Goal: Feedback & Contribution: Leave review/rating

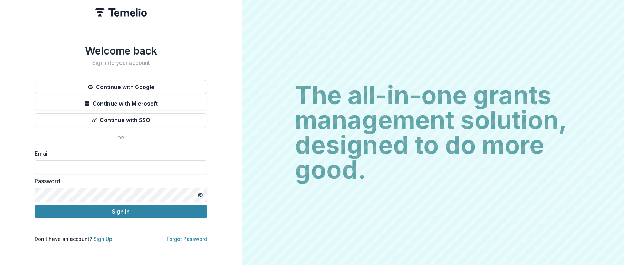
type input "**********"
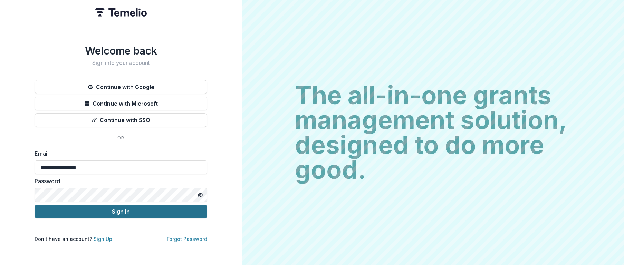
click at [104, 209] on button "Sign In" at bounding box center [121, 212] width 173 height 14
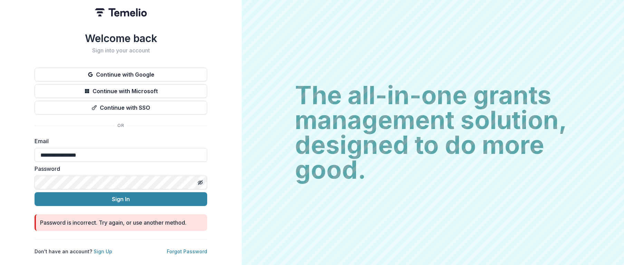
click at [28, 179] on div "**********" at bounding box center [121, 132] width 242 height 265
click at [202, 182] on icon "Toggle password visibility" at bounding box center [201, 183] width 3 height 2
click at [123, 194] on button "Sign In" at bounding box center [121, 199] width 173 height 14
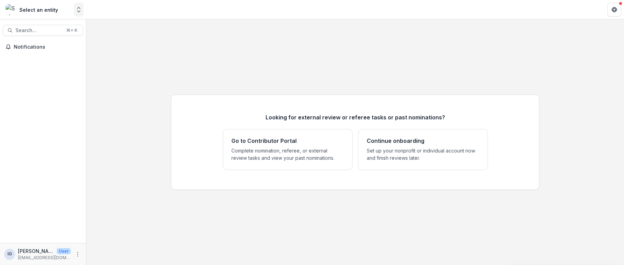
click at [81, 10] on icon "Open entity switcher" at bounding box center [78, 9] width 7 height 7
click at [57, 30] on link "Contributor Portal" at bounding box center [43, 27] width 83 height 12
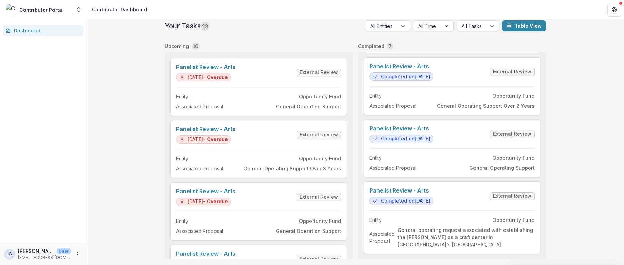
scroll to position [4, 0]
click at [408, 194] on link "Panelist Review - Arts" at bounding box center [402, 191] width 64 height 7
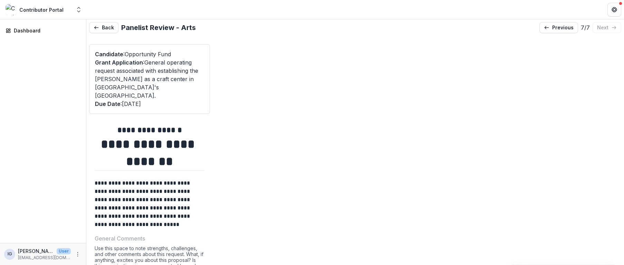
type input "*******"
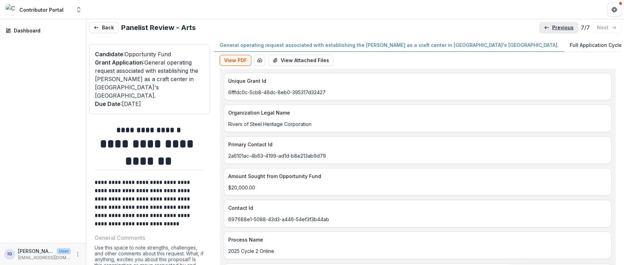
click at [562, 29] on p "previous" at bounding box center [562, 28] width 21 height 6
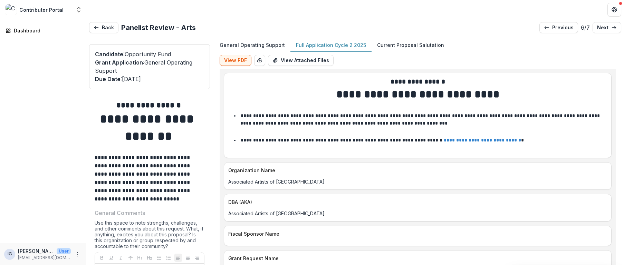
click at [298, 44] on p "Full Application Cycle 2 2025" at bounding box center [331, 44] width 70 height 7
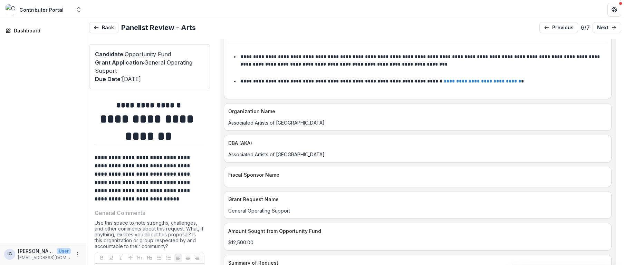
scroll to position [58, 0]
click at [606, 26] on p "next" at bounding box center [602, 28] width 11 height 6
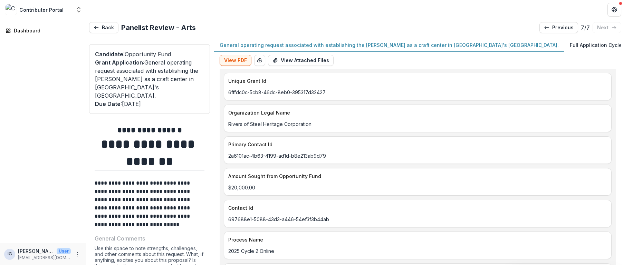
type input "*******"
click at [544, 29] on icon at bounding box center [547, 28] width 6 height 6
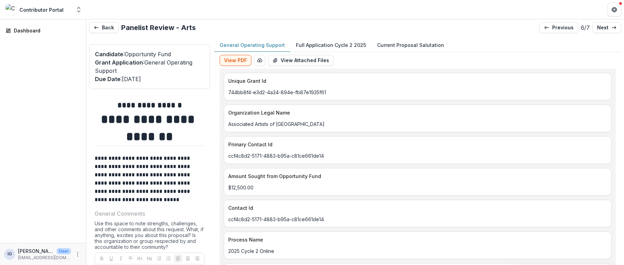
type input "*******"
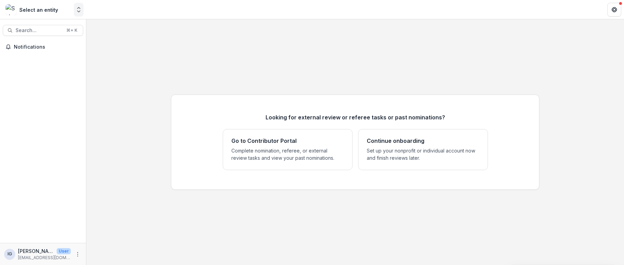
click at [81, 11] on icon "Open entity switcher" at bounding box center [78, 9] width 7 height 7
click at [61, 30] on link "Contributor Portal" at bounding box center [43, 27] width 83 height 12
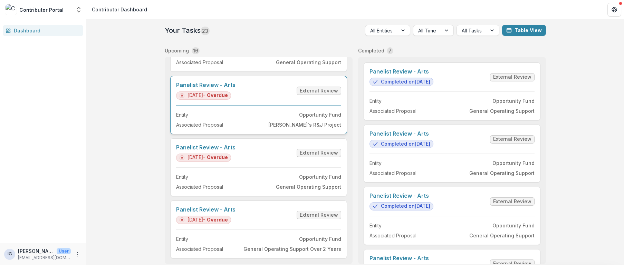
scroll to position [0, 0]
click at [236, 213] on link "Panelist Review - Arts" at bounding box center [205, 209] width 59 height 7
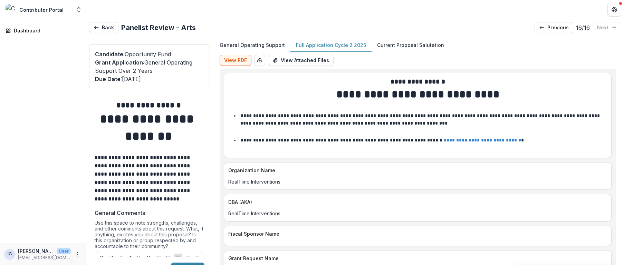
click at [313, 44] on p "Full Application Cycle 2 2025" at bounding box center [331, 44] width 70 height 7
click at [235, 60] on button "View PDF" at bounding box center [236, 60] width 32 height 11
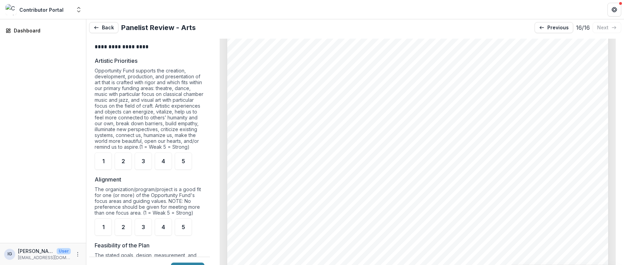
scroll to position [385, 0]
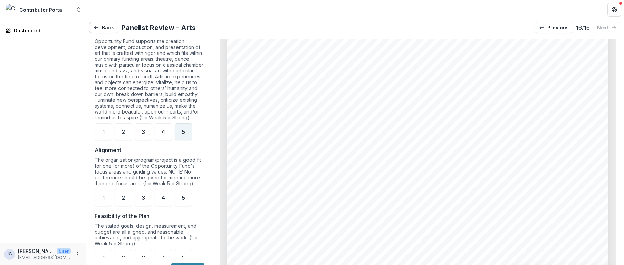
click at [184, 135] on span "5" at bounding box center [183, 132] width 3 height 6
drag, startPoint x: 187, startPoint y: 203, endPoint x: 192, endPoint y: 199, distance: 6.7
click at [187, 203] on div "5" at bounding box center [183, 197] width 17 height 17
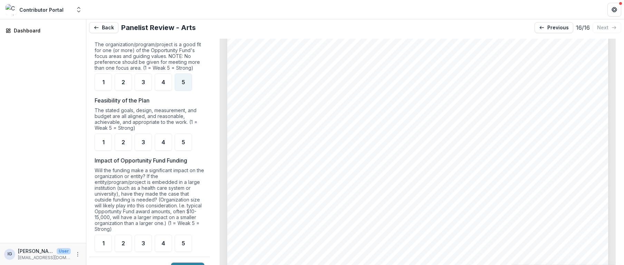
scroll to position [515, 0]
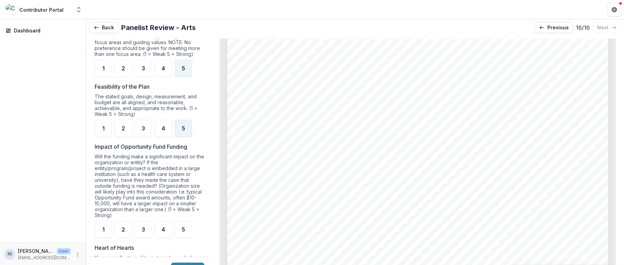
click at [187, 133] on div "5" at bounding box center [183, 128] width 17 height 17
click at [190, 229] on div "5" at bounding box center [183, 229] width 17 height 17
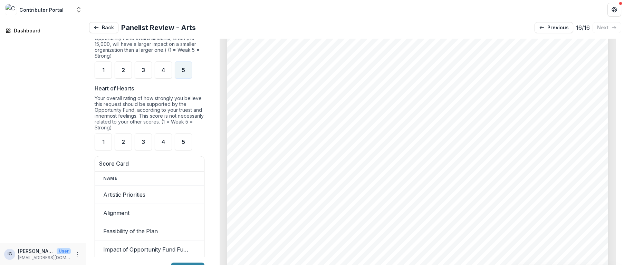
scroll to position [681, 0]
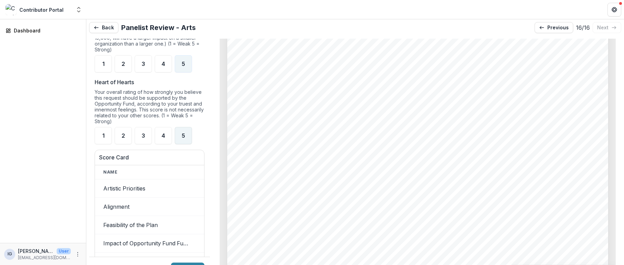
click at [188, 144] on div "5" at bounding box center [183, 135] width 17 height 17
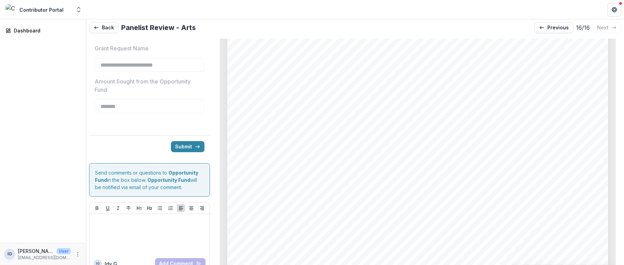
scroll to position [1188, 0]
click at [184, 144] on button "Submit" at bounding box center [187, 146] width 33 height 11
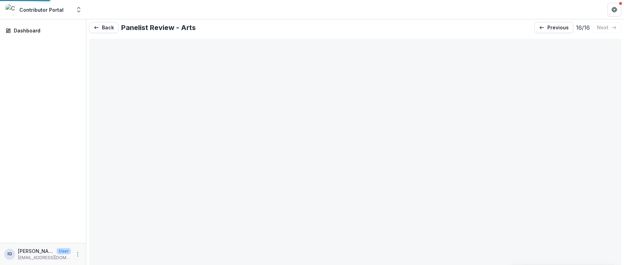
type input "*******"
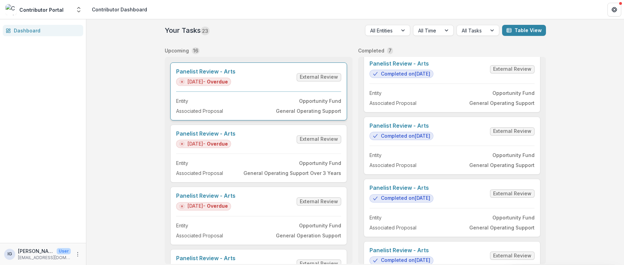
click at [236, 75] on link "Panelist Review - Arts" at bounding box center [205, 71] width 59 height 7
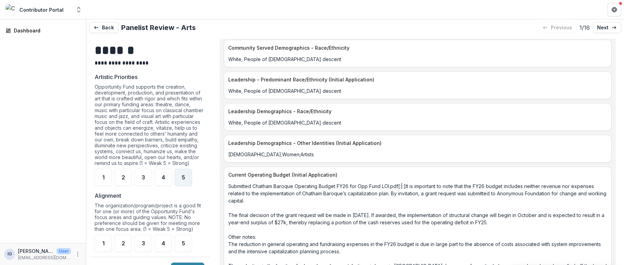
drag, startPoint x: 185, startPoint y: 186, endPoint x: 188, endPoint y: 192, distance: 6.7
click at [185, 186] on div "5" at bounding box center [183, 177] width 17 height 17
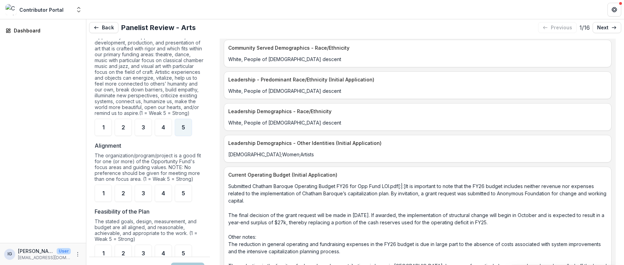
scroll to position [392, 0]
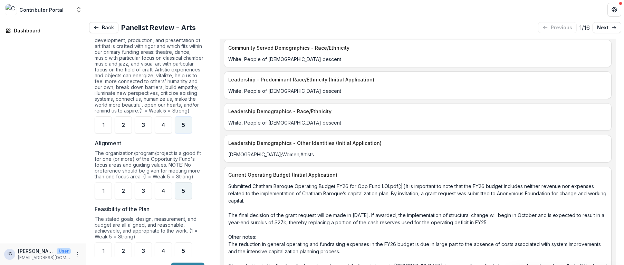
click at [189, 200] on div "5" at bounding box center [183, 190] width 17 height 17
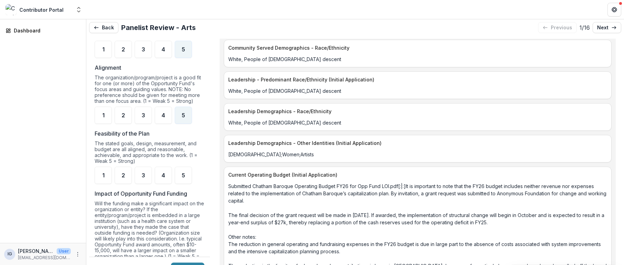
scroll to position [469, 0]
drag, startPoint x: 186, startPoint y: 182, endPoint x: 199, endPoint y: 184, distance: 12.6
click at [186, 182] on div "5" at bounding box center [183, 174] width 17 height 17
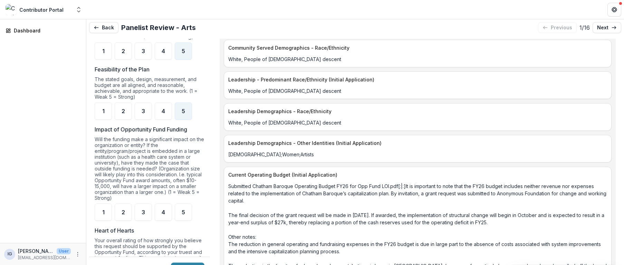
scroll to position [533, 0]
drag, startPoint x: 185, startPoint y: 213, endPoint x: 195, endPoint y: 210, distance: 10.5
click at [185, 213] on div "5" at bounding box center [183, 211] width 17 height 17
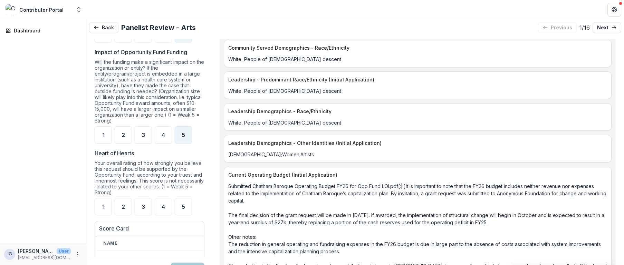
scroll to position [615, 0]
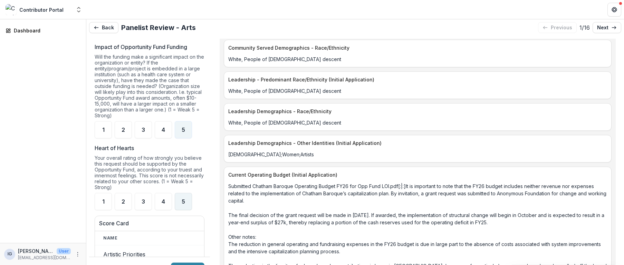
click at [184, 204] on span "5" at bounding box center [183, 202] width 3 height 6
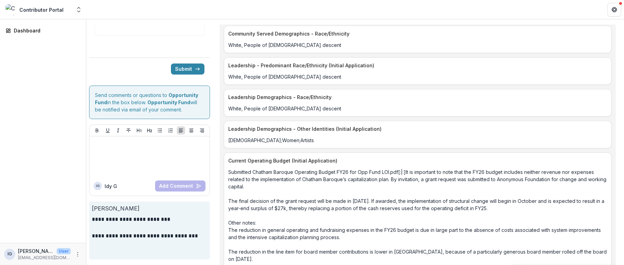
scroll to position [14, 0]
click at [198, 68] on polyline "submit" at bounding box center [198, 69] width 1 height 3
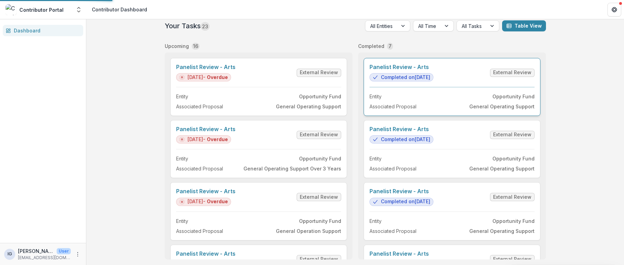
scroll to position [4, 0]
click at [236, 70] on link "Panelist Review - Arts" at bounding box center [205, 67] width 59 height 7
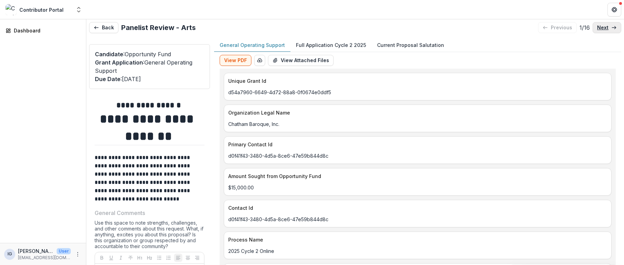
click at [611, 27] on icon at bounding box center [614, 28] width 6 height 6
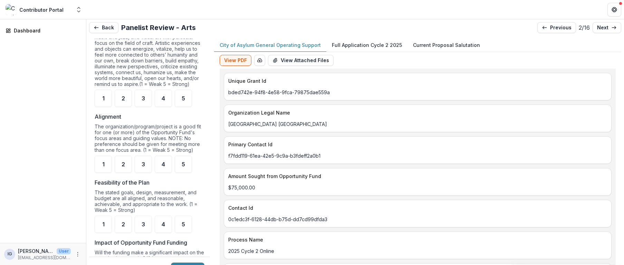
scroll to position [422, 0]
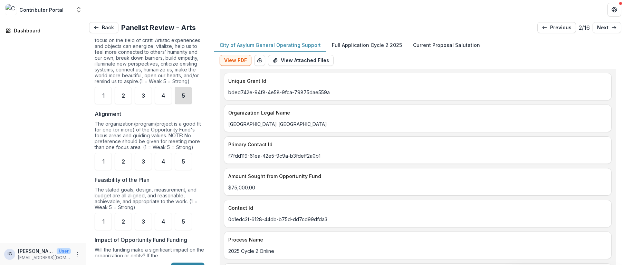
drag, startPoint x: 181, startPoint y: 100, endPoint x: 191, endPoint y: 121, distance: 23.5
click at [181, 101] on div "5" at bounding box center [183, 95] width 17 height 17
click at [184, 164] on span "5" at bounding box center [183, 162] width 3 height 6
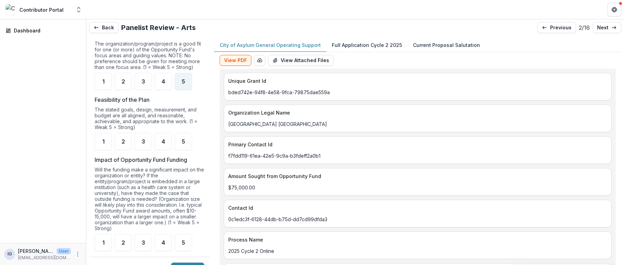
scroll to position [504, 0]
drag, startPoint x: 186, startPoint y: 146, endPoint x: 210, endPoint y: 152, distance: 25.1
click at [186, 146] on div "5" at bounding box center [183, 139] width 17 height 17
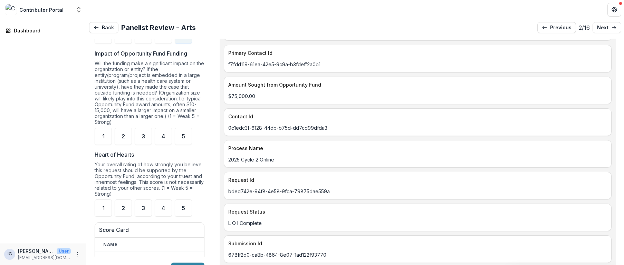
scroll to position [631, 0]
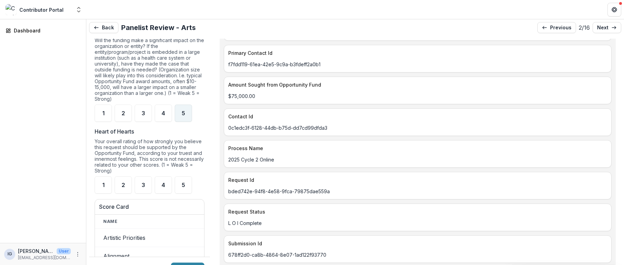
click at [185, 117] on div "5" at bounding box center [183, 113] width 17 height 17
click at [180, 189] on div "5" at bounding box center [183, 184] width 17 height 17
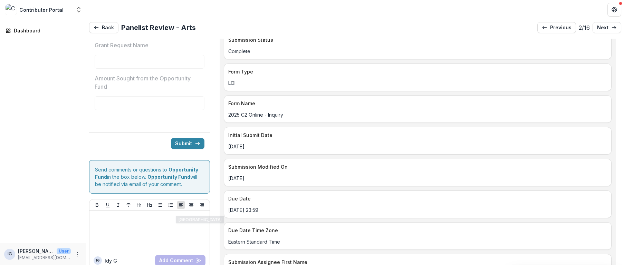
scroll to position [1187, 0]
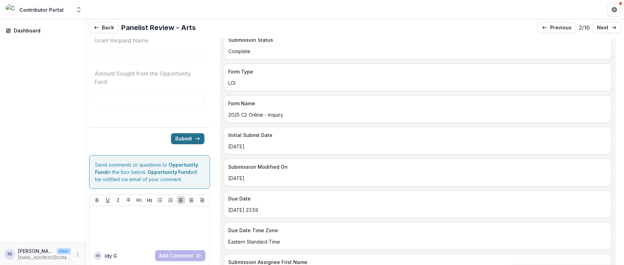
click at [195, 142] on icon "submit" at bounding box center [198, 139] width 6 height 6
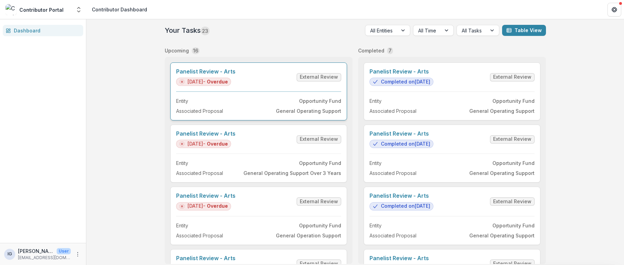
click at [236, 75] on link "Panelist Review - Arts" at bounding box center [205, 71] width 59 height 7
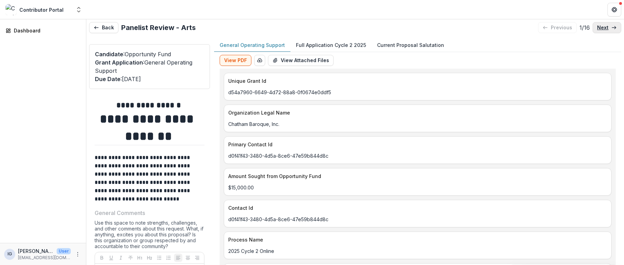
click at [611, 28] on icon at bounding box center [614, 28] width 6 height 6
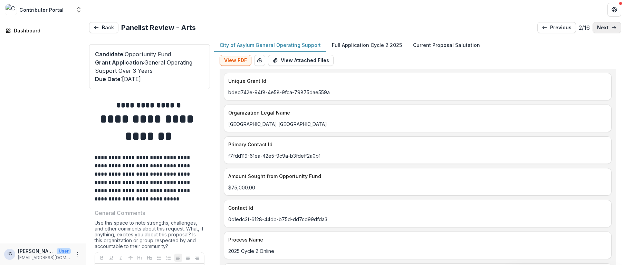
click at [611, 28] on icon at bounding box center [614, 28] width 6 height 6
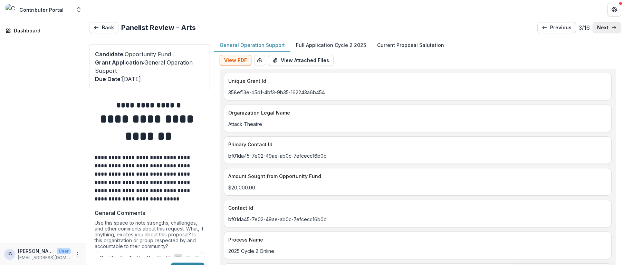
click at [611, 28] on icon at bounding box center [614, 28] width 6 height 6
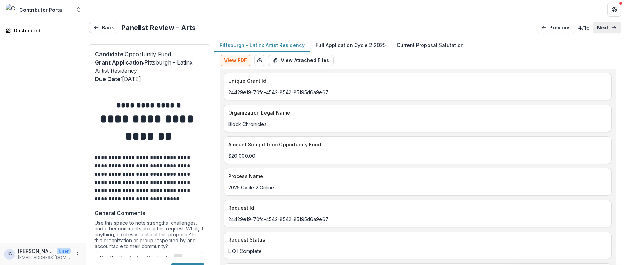
click at [611, 28] on icon at bounding box center [614, 28] width 6 height 6
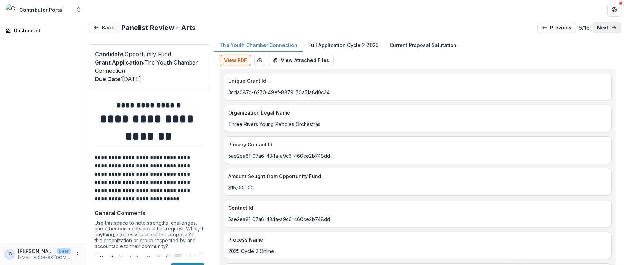
click at [611, 28] on icon at bounding box center [614, 28] width 6 height 6
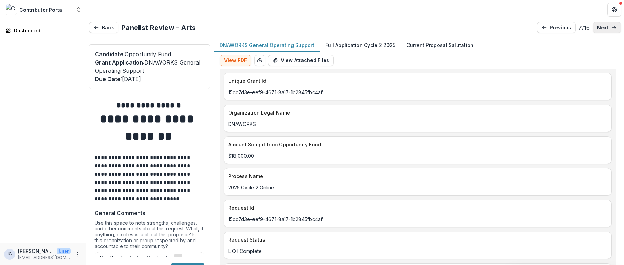
click at [611, 28] on icon at bounding box center [614, 28] width 6 height 6
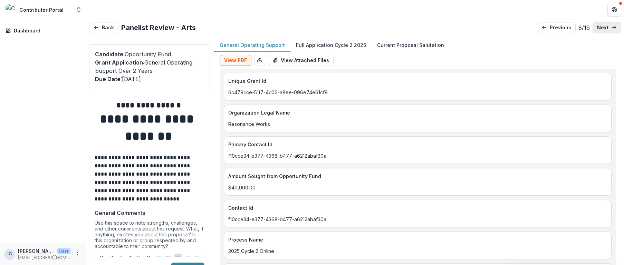
click at [611, 28] on icon at bounding box center [614, 28] width 6 height 6
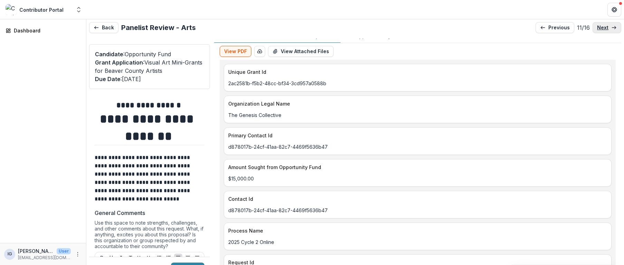
click at [601, 25] on p "next" at bounding box center [602, 28] width 11 height 6
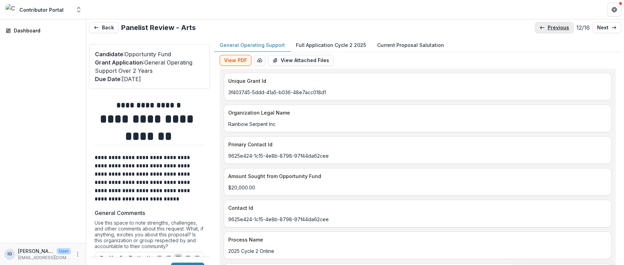
click at [543, 25] on link "previous" at bounding box center [554, 27] width 39 height 11
click at [598, 25] on p "next" at bounding box center [602, 28] width 11 height 6
click at [598, 26] on p "next" at bounding box center [602, 28] width 11 height 6
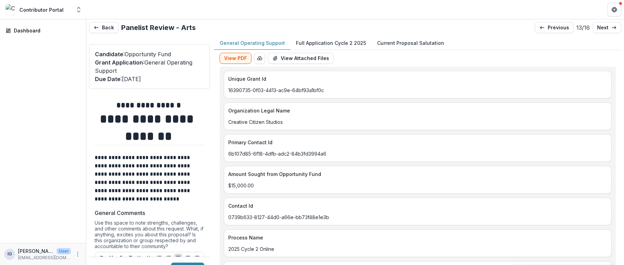
scroll to position [2, 0]
click at [604, 29] on p "next" at bounding box center [602, 28] width 11 height 6
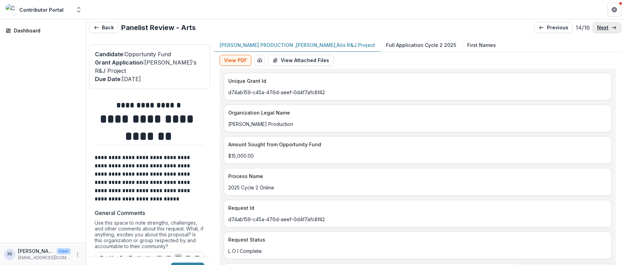
click at [604, 29] on p "next" at bounding box center [602, 28] width 11 height 6
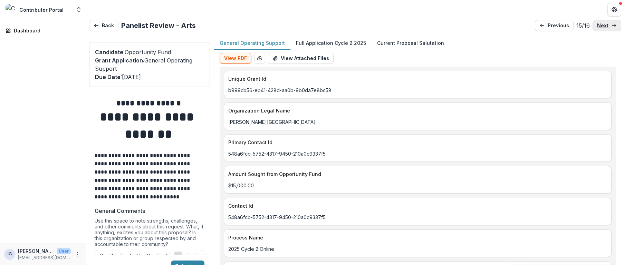
click at [604, 29] on link "next" at bounding box center [607, 25] width 29 height 11
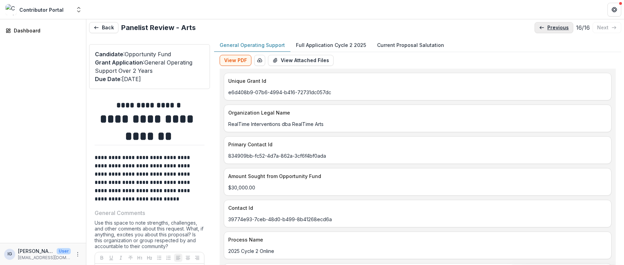
click at [547, 26] on p "previous" at bounding box center [557, 28] width 21 height 6
click at [323, 124] on p "[PERSON_NAME][GEOGRAPHIC_DATA]" at bounding box center [417, 124] width 379 height 7
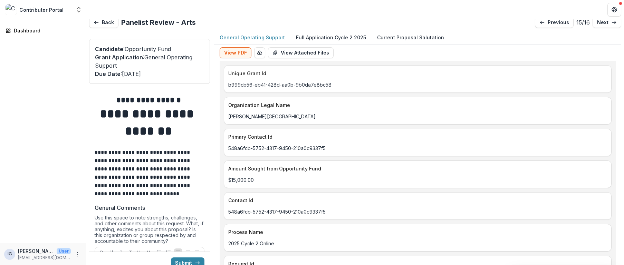
scroll to position [3, 0]
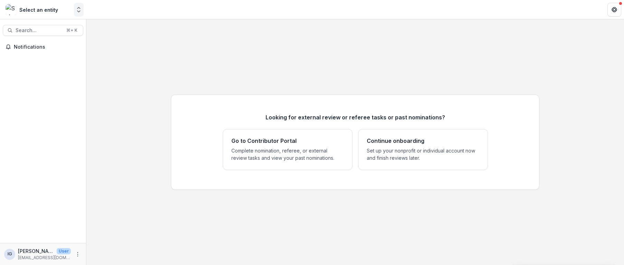
click at [78, 8] on icon "Open entity switcher" at bounding box center [78, 9] width 7 height 7
drag, startPoint x: 39, startPoint y: 27, endPoint x: 43, endPoint y: 29, distance: 5.1
click at [39, 27] on link "Contributor Portal" at bounding box center [43, 27] width 83 height 12
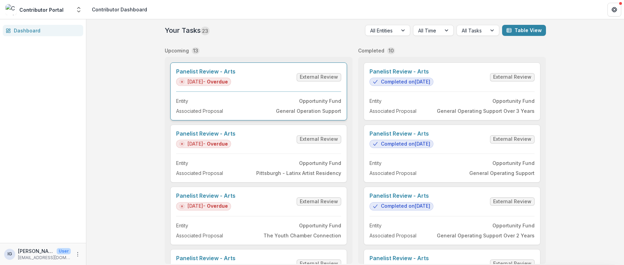
click at [236, 75] on link "Panelist Review - Arts" at bounding box center [205, 71] width 59 height 7
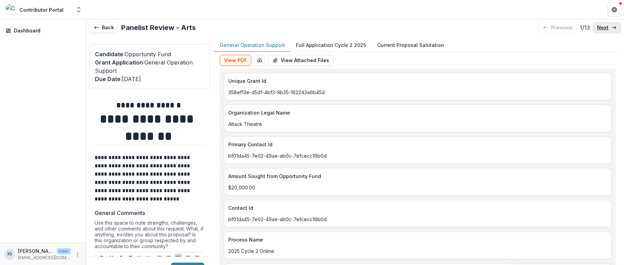
click at [612, 27] on icon at bounding box center [614, 28] width 6 height 6
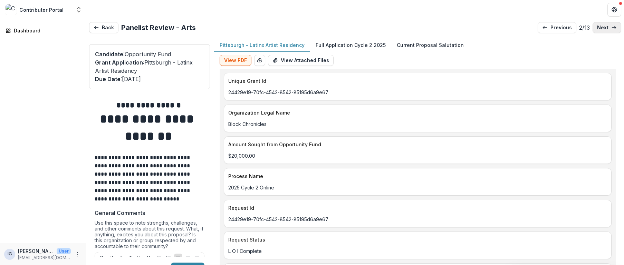
click at [615, 27] on polyline at bounding box center [615, 27] width 1 height 3
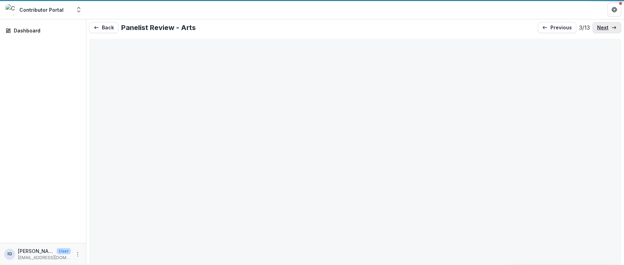
click at [615, 27] on polyline at bounding box center [615, 27] width 1 height 3
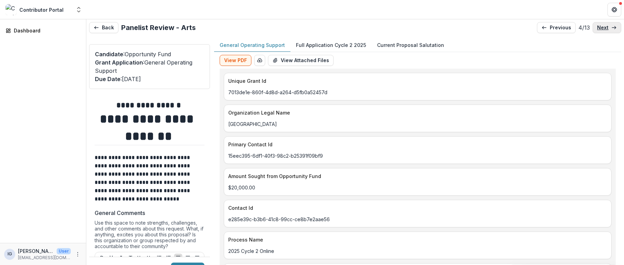
click at [615, 27] on polyline at bounding box center [615, 27] width 1 height 3
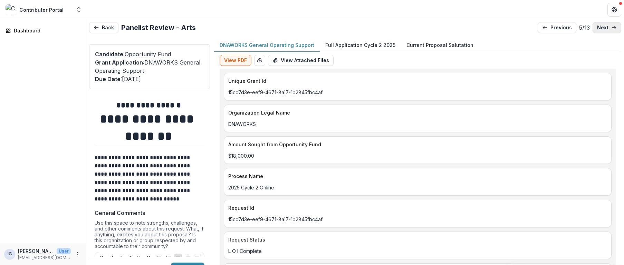
click at [615, 27] on polyline at bounding box center [615, 27] width 1 height 3
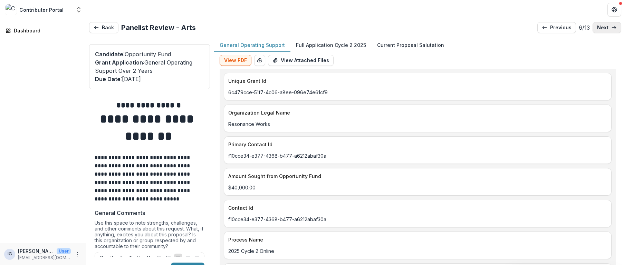
click at [615, 27] on polyline at bounding box center [615, 27] width 1 height 3
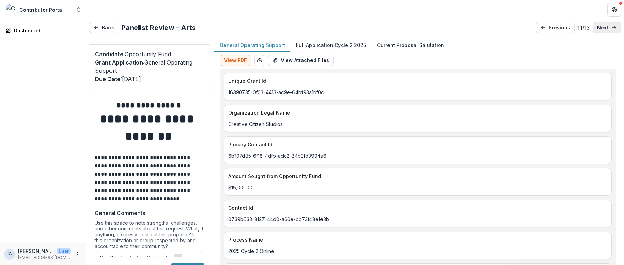
click at [615, 27] on polyline at bounding box center [615, 27] width 1 height 3
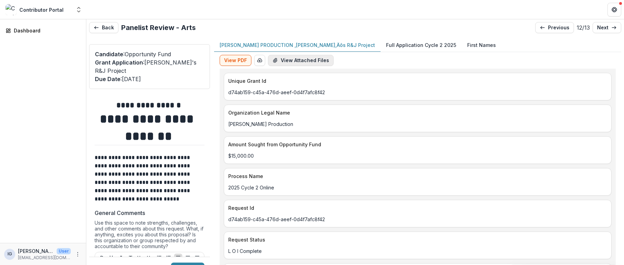
drag, startPoint x: 237, startPoint y: 60, endPoint x: 271, endPoint y: 65, distance: 35.1
click at [237, 60] on button "View PDF" at bounding box center [236, 60] width 32 height 11
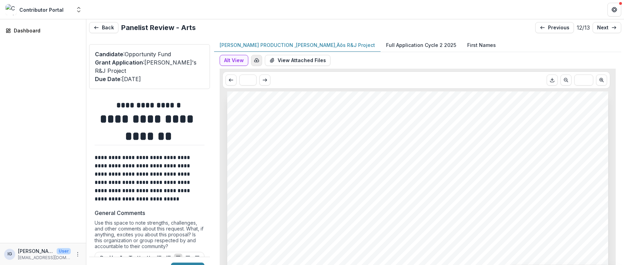
drag, startPoint x: 239, startPoint y: 61, endPoint x: 258, endPoint y: 63, distance: 19.1
click at [239, 61] on button "Alt View" at bounding box center [234, 60] width 29 height 11
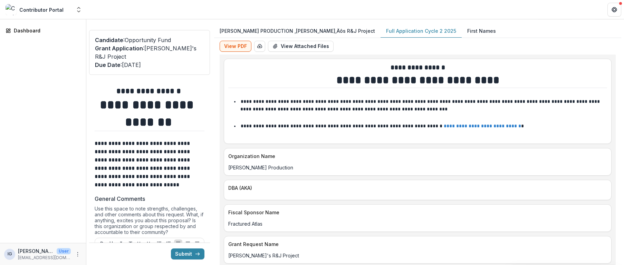
click at [386, 31] on p "Full Application Cycle 2 2025" at bounding box center [421, 30] width 70 height 7
click at [235, 47] on button "View PDF" at bounding box center [236, 46] width 32 height 11
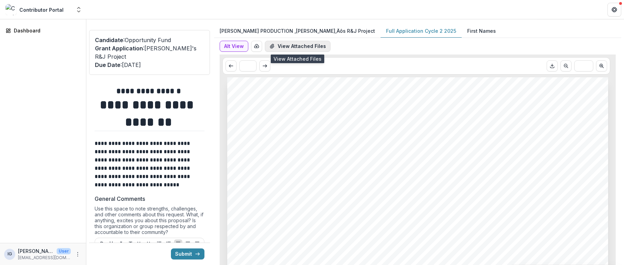
click at [295, 45] on button "View Attached Files" at bounding box center [298, 46] width 66 height 11
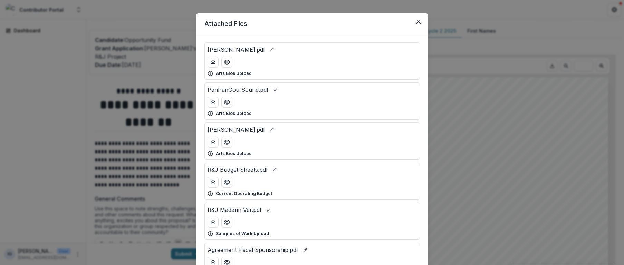
scroll to position [4, 0]
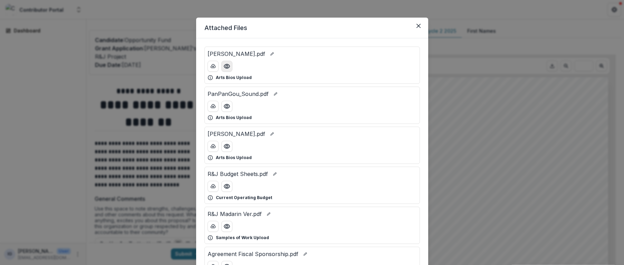
click at [226, 66] on icon "Preview Cody Spellman_Director.pdf" at bounding box center [226, 66] width 7 height 7
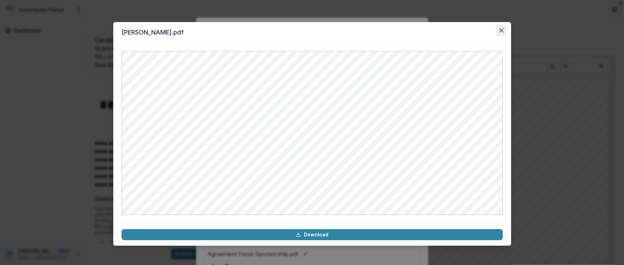
click at [500, 30] on icon "Close" at bounding box center [501, 30] width 4 height 4
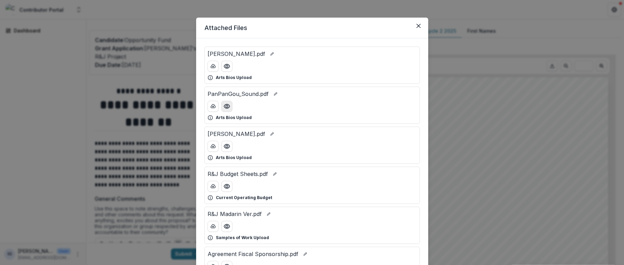
click at [227, 110] on button "Preview PanPanGou_Sound.pdf" at bounding box center [226, 106] width 11 height 11
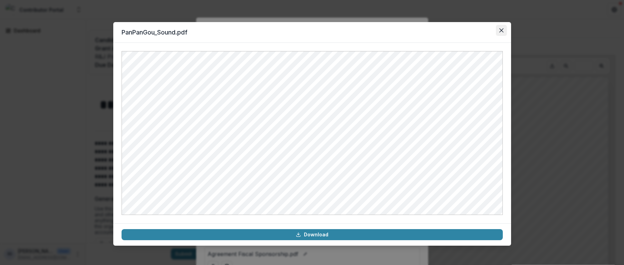
click at [501, 27] on button "Close" at bounding box center [501, 30] width 11 height 11
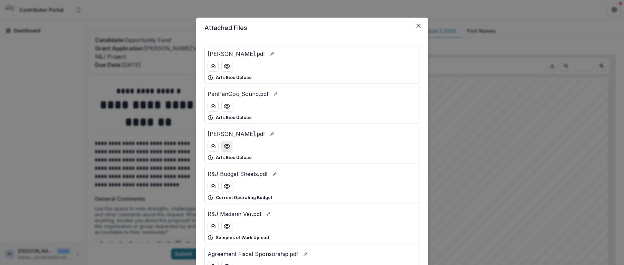
click at [229, 146] on icon "Preview Julia He_Producer.pdf" at bounding box center [226, 146] width 7 height 7
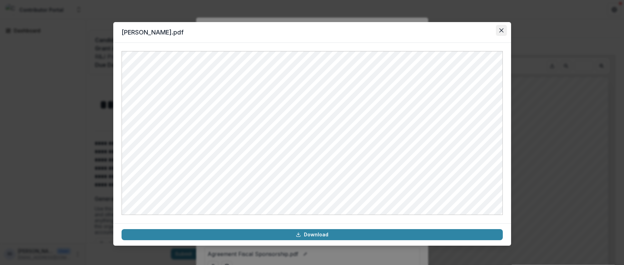
click at [503, 29] on icon "Close" at bounding box center [501, 30] width 4 height 4
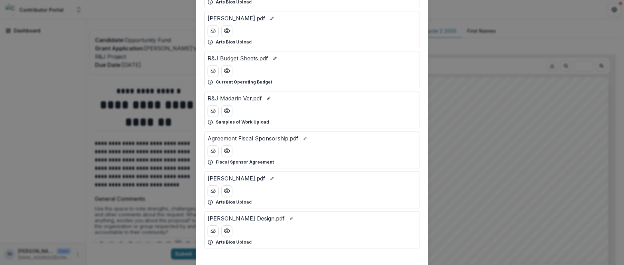
scroll to position [123, 0]
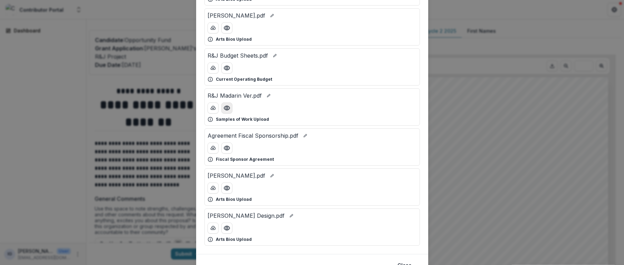
click at [227, 108] on icon "Preview R&J Madarin Ver.pdf" at bounding box center [226, 108] width 7 height 7
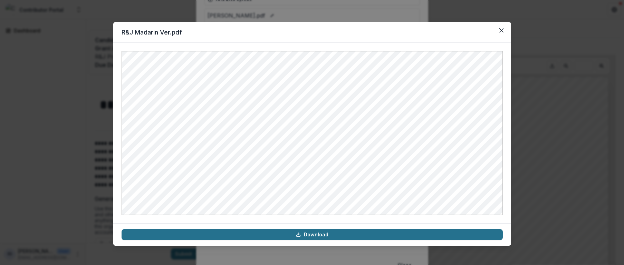
click at [303, 234] on link "Download" at bounding box center [312, 234] width 381 height 11
click at [308, 235] on link "Download" at bounding box center [312, 234] width 381 height 11
click at [297, 236] on icon at bounding box center [298, 236] width 4 height 1
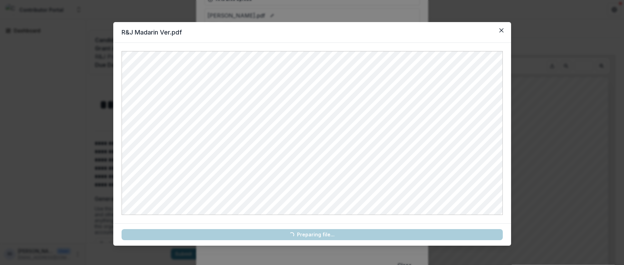
click at [297, 236] on link "Loading... Preparing file..." at bounding box center [312, 234] width 381 height 11
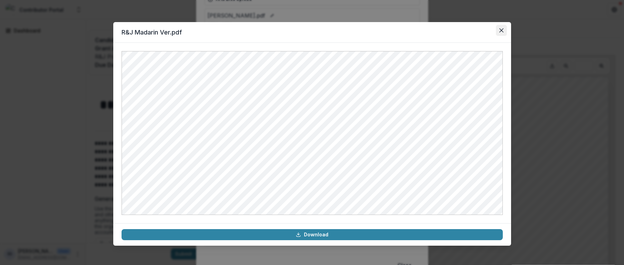
click at [501, 29] on icon "Close" at bounding box center [501, 30] width 4 height 4
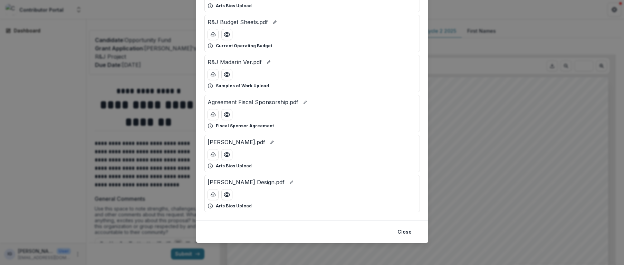
scroll to position [155, 0]
click at [226, 76] on circle "Preview R&J Madarin Ver.pdf" at bounding box center [227, 76] width 2 height 2
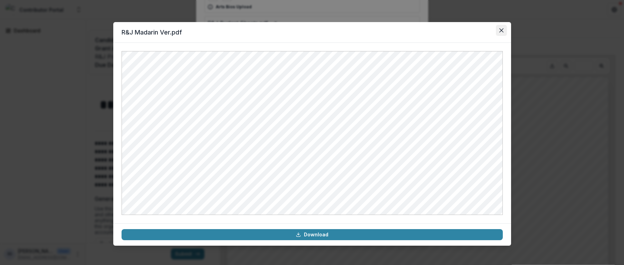
click at [499, 30] on icon "Close" at bounding box center [501, 30] width 4 height 4
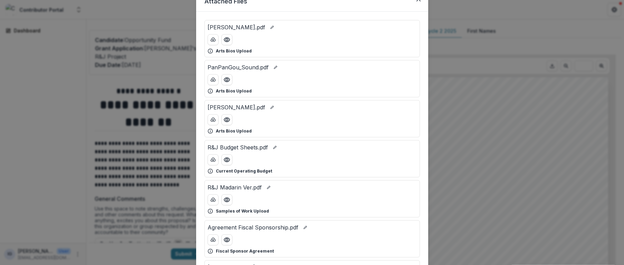
scroll to position [34, 0]
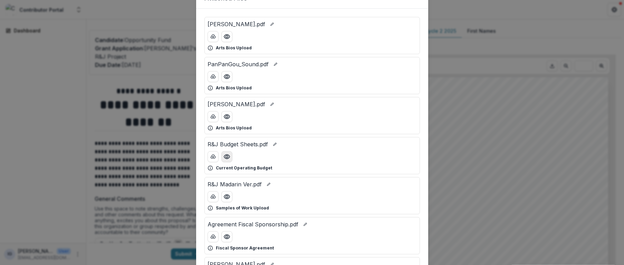
click at [228, 157] on icon "Preview R&J Budget Sheets.pdf" at bounding box center [227, 157] width 6 height 4
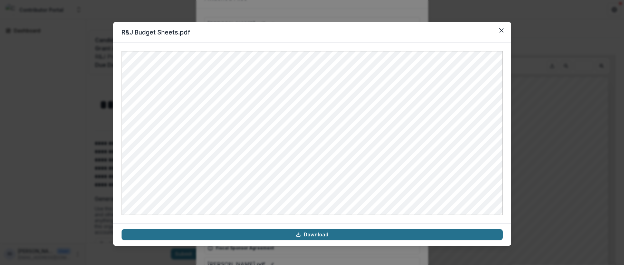
click at [304, 236] on link "Download" at bounding box center [312, 234] width 381 height 11
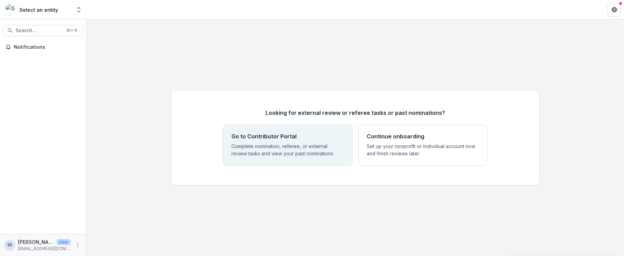
click at [278, 142] on div "Go to Contributor Portal Complete nomination, referee, or external review tasks…" at bounding box center [287, 145] width 113 height 24
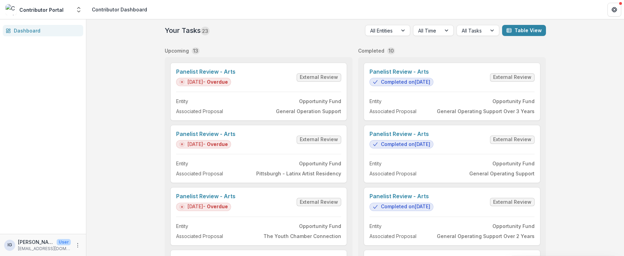
click at [106, 11] on div "Contributor Dashboard" at bounding box center [119, 9] width 55 height 7
click at [78, 9] on icon "Open entity switcher" at bounding box center [78, 9] width 7 height 7
click at [60, 29] on link "Contributor Portal" at bounding box center [43, 27] width 83 height 12
click at [111, 11] on div "Contributor Dashboard" at bounding box center [119, 9] width 55 height 7
click at [130, 11] on div "Contributor Dashboard" at bounding box center [119, 9] width 55 height 7
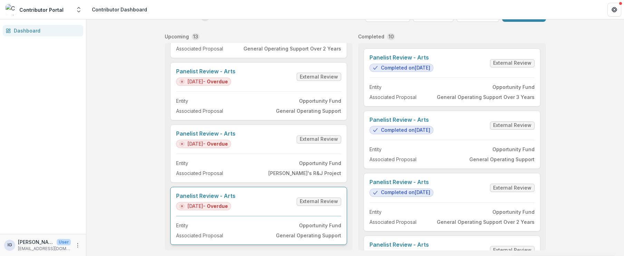
scroll to position [14, 0]
click at [236, 199] on link "Panelist Review - Arts" at bounding box center [205, 195] width 59 height 7
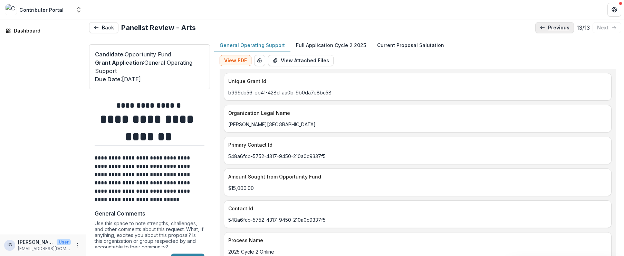
click at [541, 27] on icon at bounding box center [543, 28] width 6 height 6
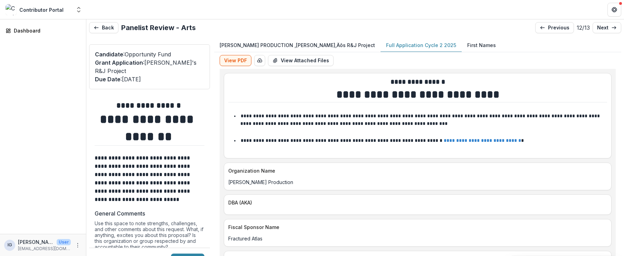
click at [386, 45] on p "Full Application Cycle 2 2025" at bounding box center [421, 44] width 70 height 7
click at [234, 59] on button "View PDF" at bounding box center [236, 60] width 32 height 11
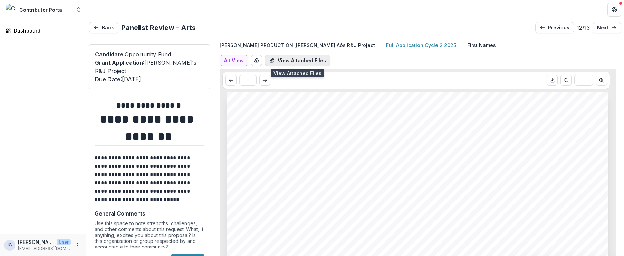
click at [294, 62] on button "View Attached Files" at bounding box center [298, 60] width 66 height 11
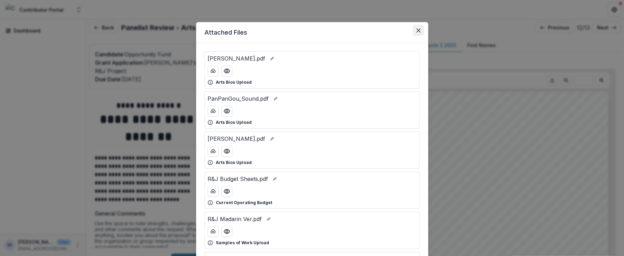
click at [418, 29] on icon "Close" at bounding box center [418, 30] width 4 height 4
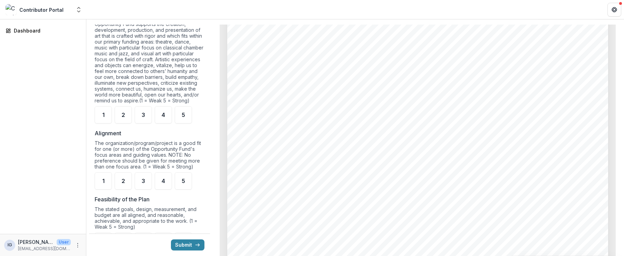
scroll to position [393, 0]
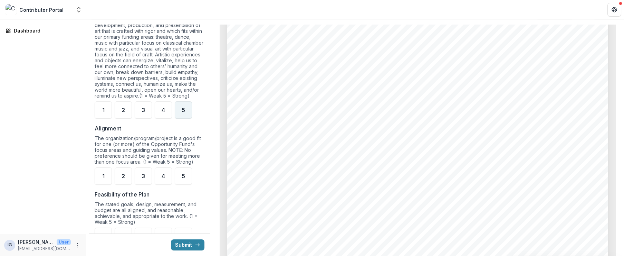
drag, startPoint x: 185, startPoint y: 115, endPoint x: 191, endPoint y: 146, distance: 30.9
click at [185, 115] on div "5" at bounding box center [183, 109] width 17 height 17
click at [187, 180] on div "5" at bounding box center [183, 175] width 17 height 17
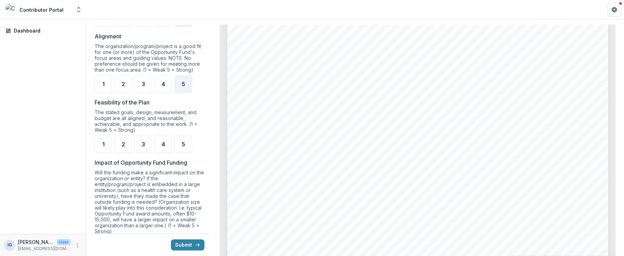
scroll to position [489, 0]
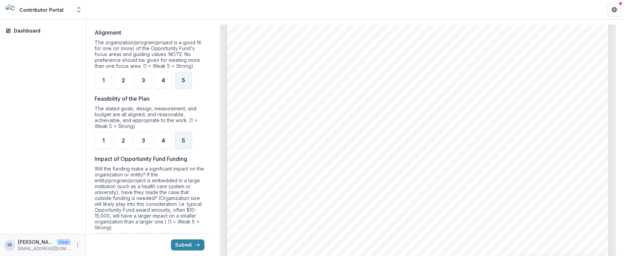
click at [183, 143] on span "5" at bounding box center [183, 140] width 3 height 6
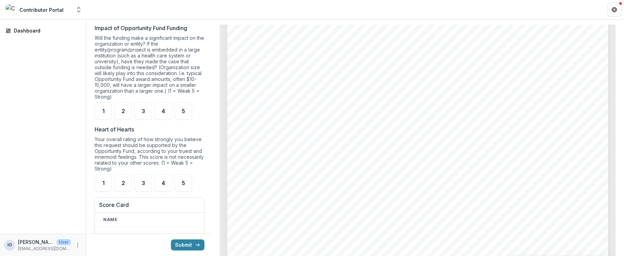
scroll to position [631, 0]
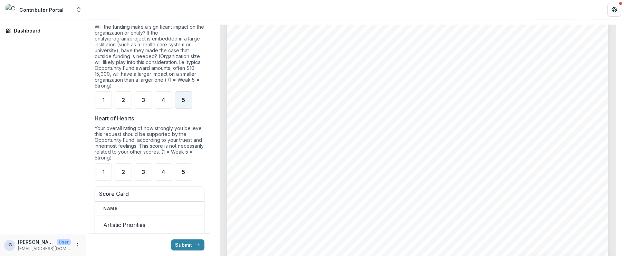
drag, startPoint x: 182, startPoint y: 107, endPoint x: 176, endPoint y: 147, distance: 40.1
click at [182, 103] on span "5" at bounding box center [183, 100] width 3 height 6
click at [184, 174] on span "5" at bounding box center [183, 172] width 3 height 6
click at [189, 247] on button "Submit" at bounding box center [187, 244] width 33 height 11
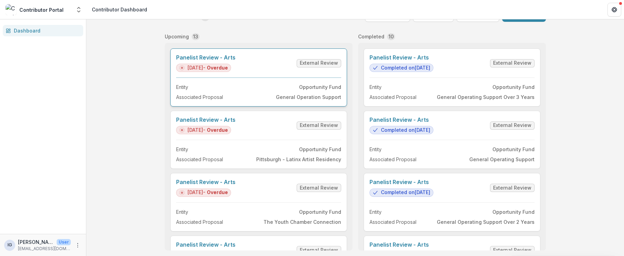
click at [236, 61] on link "Panelist Review - Arts" at bounding box center [205, 57] width 59 height 7
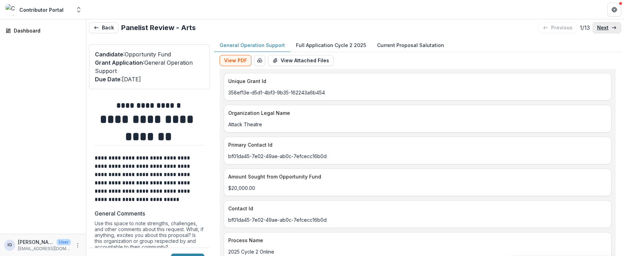
click at [603, 26] on p "next" at bounding box center [602, 28] width 11 height 6
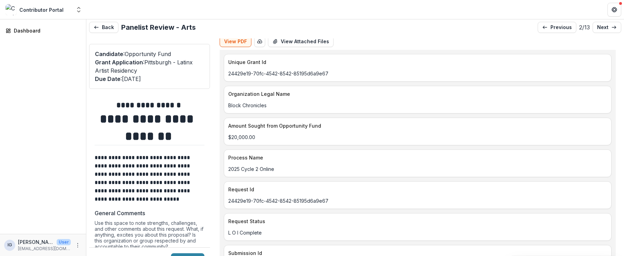
scroll to position [22, 0]
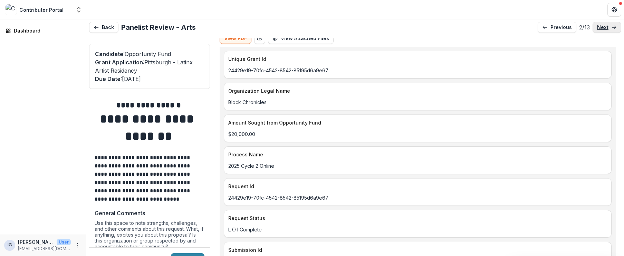
click at [603, 27] on p "next" at bounding box center [602, 28] width 11 height 6
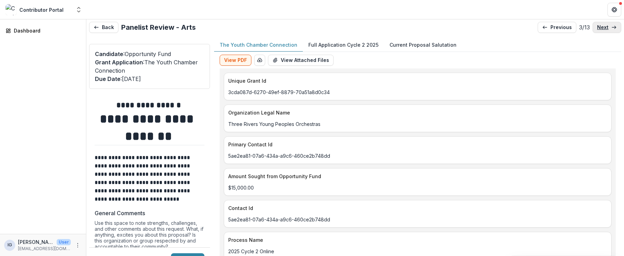
click at [603, 27] on p "next" at bounding box center [602, 28] width 11 height 6
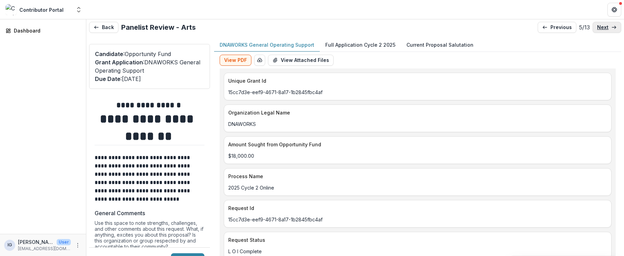
click at [603, 27] on p "next" at bounding box center [602, 28] width 11 height 6
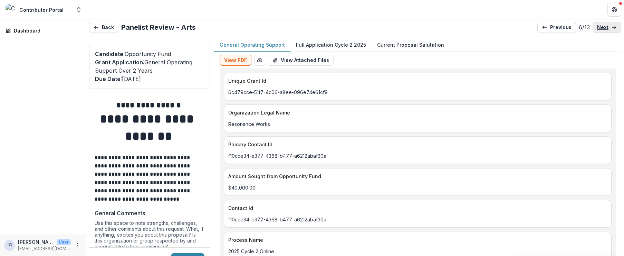
click at [603, 27] on p "next" at bounding box center [602, 28] width 11 height 6
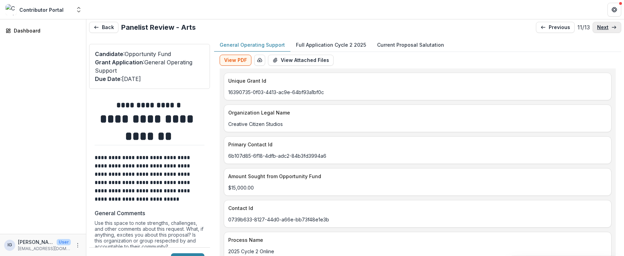
click at [603, 27] on p "next" at bounding box center [602, 28] width 11 height 6
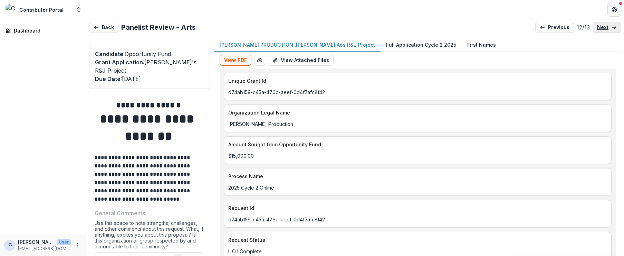
click at [603, 27] on p "next" at bounding box center [602, 28] width 11 height 6
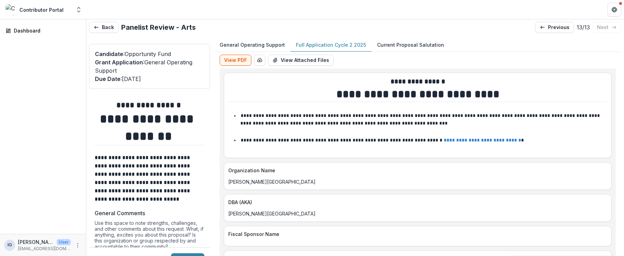
drag, startPoint x: 318, startPoint y: 45, endPoint x: 309, endPoint y: 47, distance: 9.1
click at [318, 45] on p "Full Application Cycle 2 2025" at bounding box center [331, 44] width 70 height 7
click at [237, 61] on button "View PDF" at bounding box center [236, 60] width 32 height 11
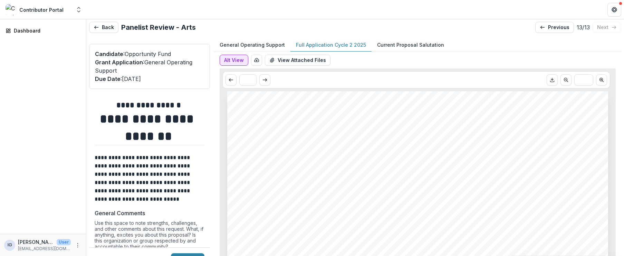
click at [241, 61] on button "Alt View" at bounding box center [234, 60] width 29 height 11
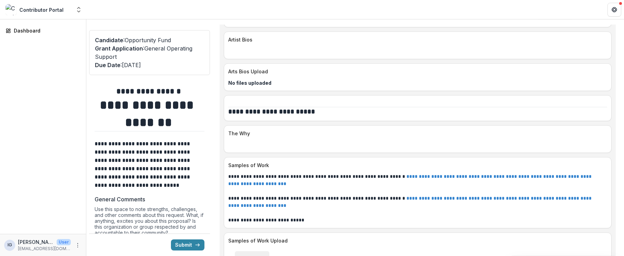
scroll to position [1885, 0]
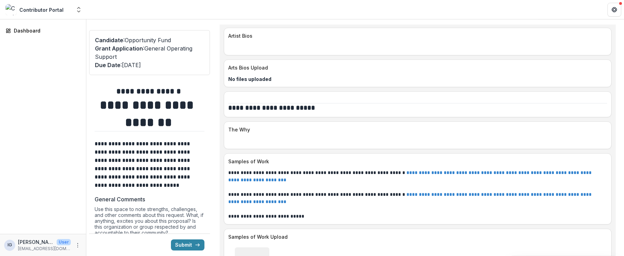
click at [423, 170] on link "**********" at bounding box center [410, 176] width 365 height 12
click at [425, 192] on link "**********" at bounding box center [410, 198] width 365 height 12
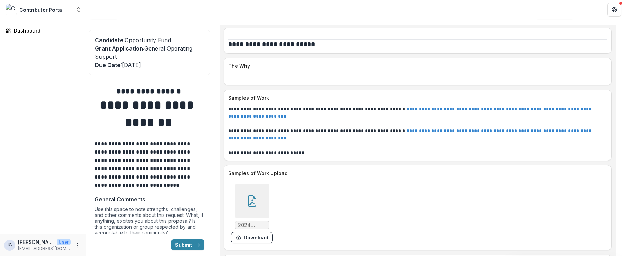
scroll to position [1958, 0]
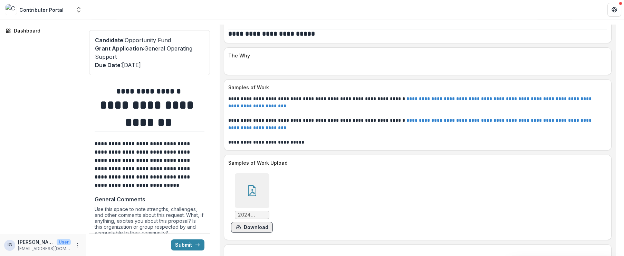
click at [246, 221] on button "Download" at bounding box center [252, 226] width 42 height 11
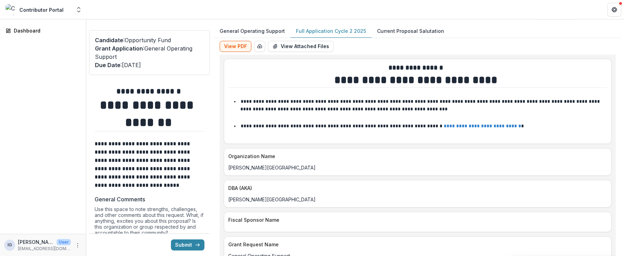
scroll to position [0, 0]
click at [297, 47] on button "View Attached Files" at bounding box center [301, 46] width 66 height 11
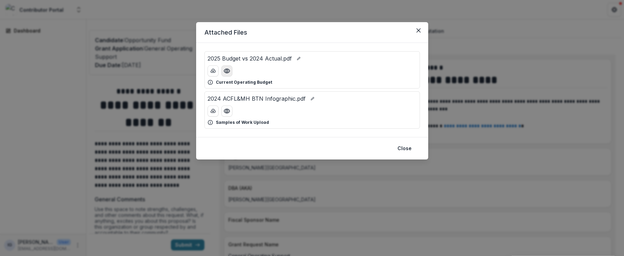
click at [226, 71] on circle "Preview 2025 Budget vs 2024 Actual.pdf" at bounding box center [227, 71] width 2 height 2
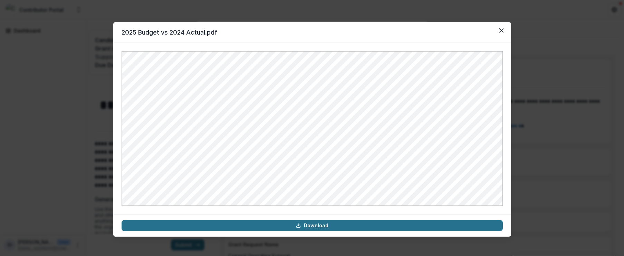
click at [314, 228] on link "Download" at bounding box center [312, 225] width 381 height 11
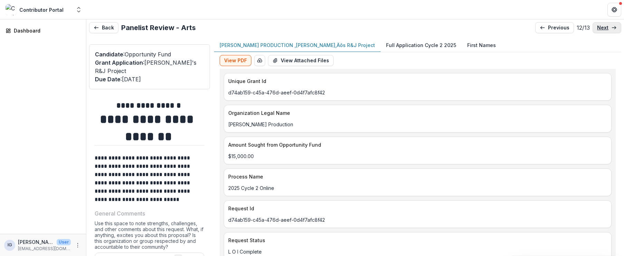
click at [611, 26] on icon at bounding box center [614, 28] width 6 height 6
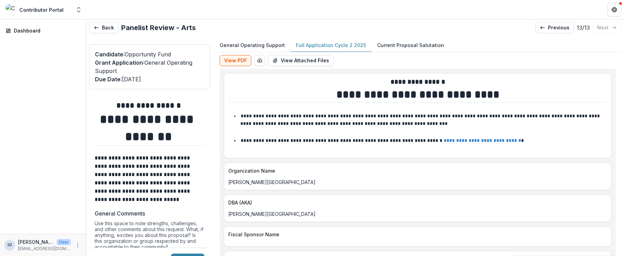
click at [317, 45] on p "Full Application Cycle 2 2025" at bounding box center [331, 44] width 70 height 7
click at [296, 46] on p "Full Application Cycle 2 2025" at bounding box center [331, 44] width 70 height 7
click at [229, 59] on button "View PDF" at bounding box center [236, 60] width 32 height 11
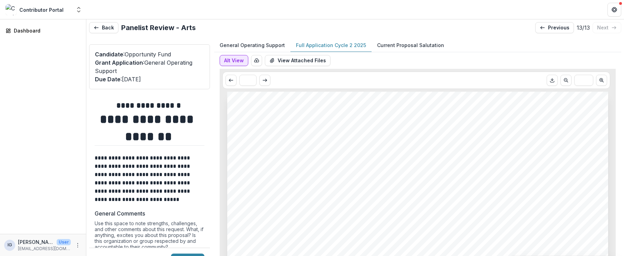
click at [239, 60] on button "Alt View" at bounding box center [234, 60] width 29 height 11
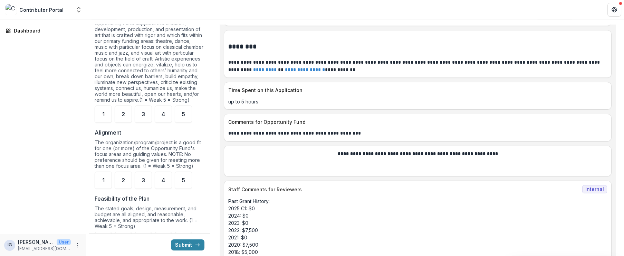
scroll to position [390, 0]
click at [163, 116] on span "4" at bounding box center [163, 114] width 3 height 6
click at [184, 116] on span "5" at bounding box center [183, 114] width 3 height 6
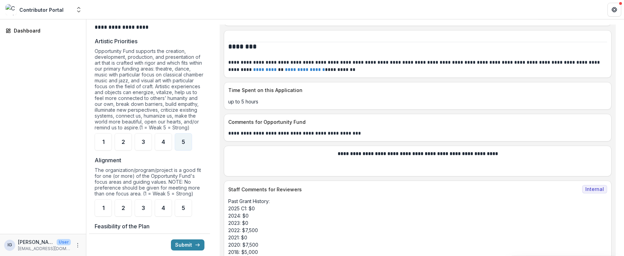
scroll to position [353, 0]
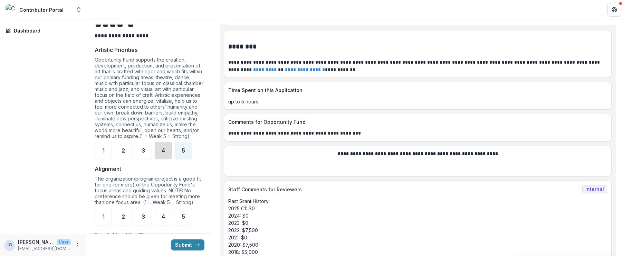
click at [162, 159] on div "4" at bounding box center [163, 150] width 17 height 17
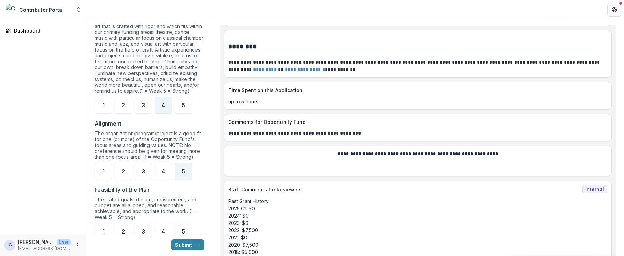
scroll to position [399, 0]
click at [184, 173] on span "5" at bounding box center [183, 171] width 3 height 6
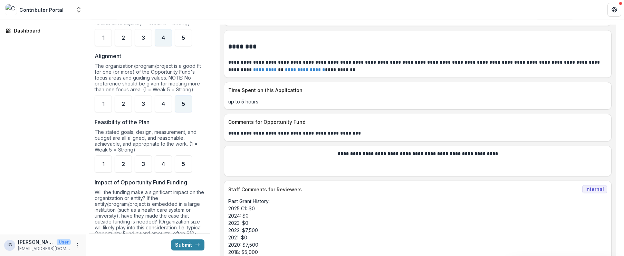
scroll to position [468, 0]
click at [184, 164] on span "5" at bounding box center [183, 162] width 3 height 6
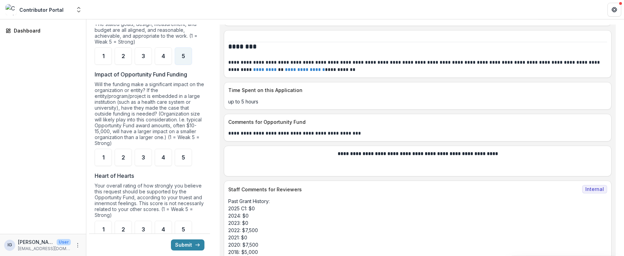
scroll to position [574, 0]
click at [166, 162] on div "4" at bounding box center [163, 155] width 17 height 17
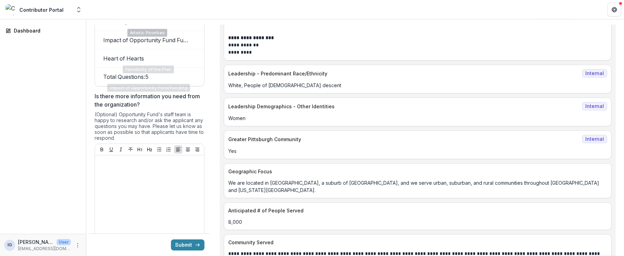
scroll to position [908, 0]
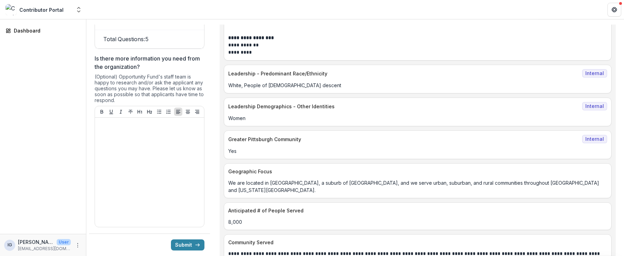
drag, startPoint x: 190, startPoint y: 244, endPoint x: 202, endPoint y: 239, distance: 12.8
click at [190, 244] on button "Submit" at bounding box center [187, 244] width 33 height 11
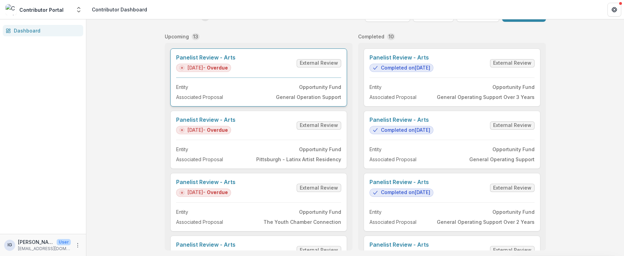
click at [236, 61] on link "Panelist Review - Arts" at bounding box center [205, 57] width 59 height 7
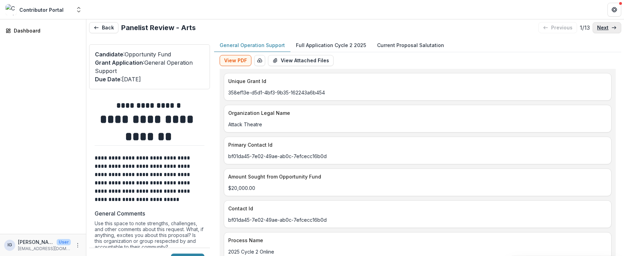
click at [600, 28] on p "next" at bounding box center [602, 28] width 11 height 6
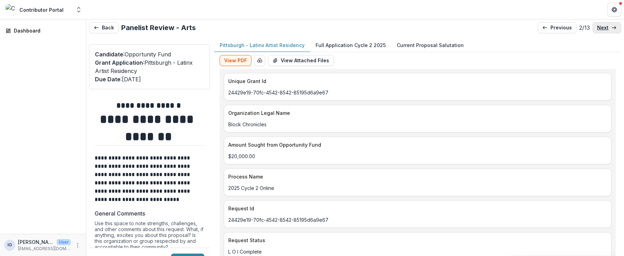
click at [600, 28] on p "next" at bounding box center [602, 28] width 11 height 6
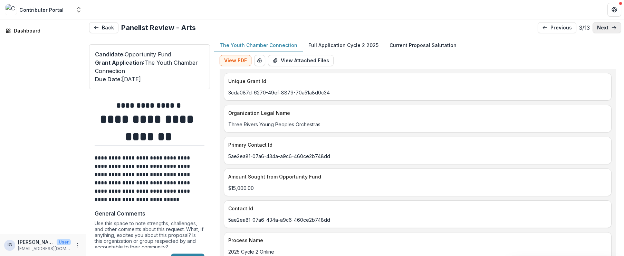
click at [600, 28] on p "next" at bounding box center [602, 28] width 11 height 6
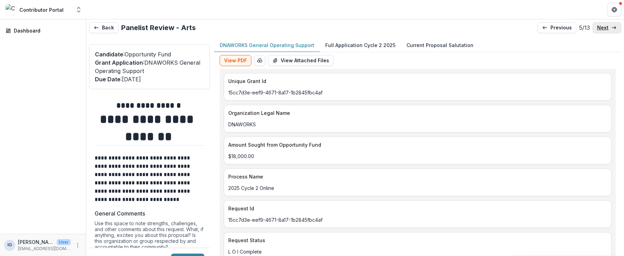
click at [600, 28] on p "next" at bounding box center [602, 28] width 11 height 6
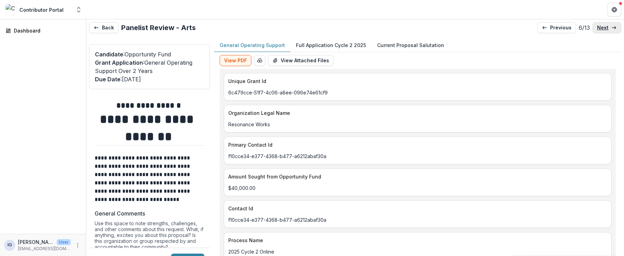
click at [600, 28] on p "next" at bounding box center [602, 28] width 11 height 6
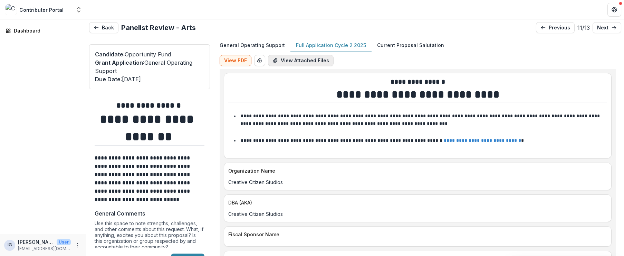
drag, startPoint x: 308, startPoint y: 44, endPoint x: 294, endPoint y: 62, distance: 22.4
click at [308, 44] on p "Full Application Cycle 2 2025" at bounding box center [331, 44] width 70 height 7
drag, startPoint x: 236, startPoint y: 60, endPoint x: 260, endPoint y: 65, distance: 24.2
click at [236, 60] on button "View PDF" at bounding box center [236, 60] width 32 height 11
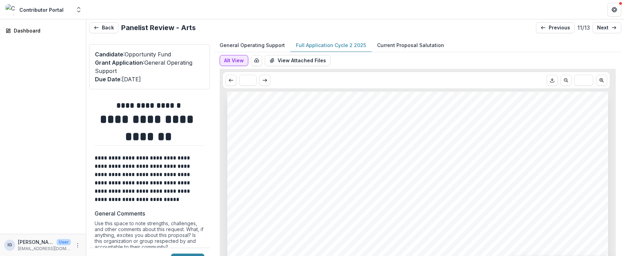
click at [235, 61] on button "Alt View" at bounding box center [234, 60] width 29 height 11
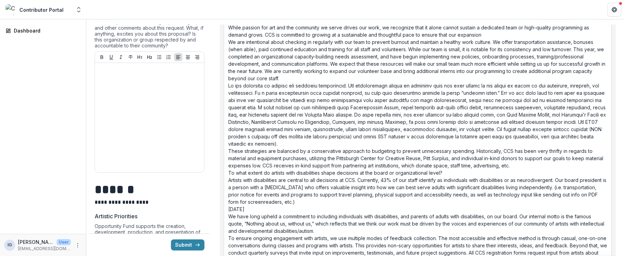
scroll to position [4632, 0]
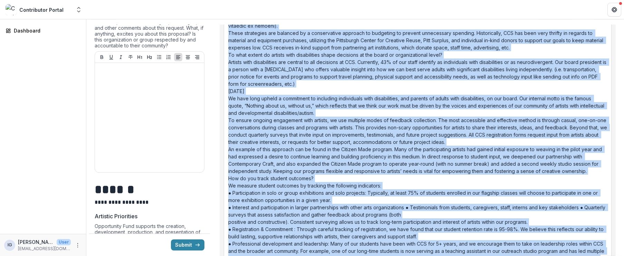
drag, startPoint x: 227, startPoint y: 106, endPoint x: 252, endPoint y: 247, distance: 142.4
click at [252, 247] on div "Past Grant History: 2024: $0 2022: $10,000 yvette’s comments: CCS’s plan is cle…" at bounding box center [417, 54] width 387 height 471
copy p "yvette: reached out to CCS with additional questions. responses are right below…"
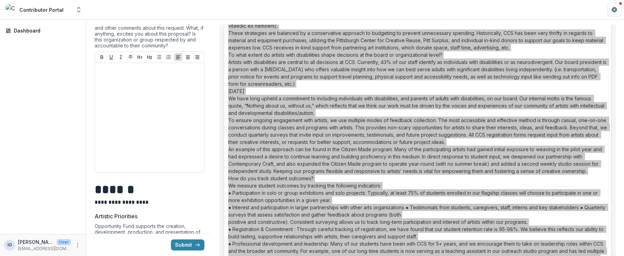
drag, startPoint x: 258, startPoint y: 252, endPoint x: 275, endPoint y: 148, distance: 105.4
click at [277, 148] on p "Past Grant History: 2024: $0 2022: $10,000 yvette’s comments: CCS’s plan is cle…" at bounding box center [417, 54] width 379 height 471
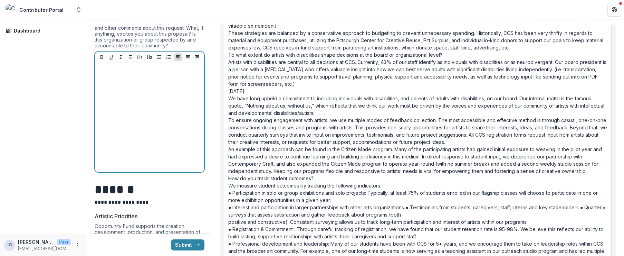
click at [188, 156] on div at bounding box center [150, 118] width 104 height 104
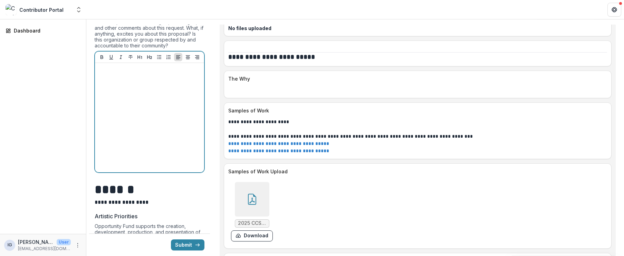
scroll to position [2348, 0]
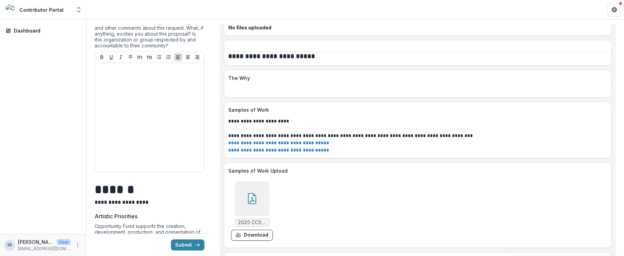
click at [271, 140] on link "**********" at bounding box center [278, 142] width 101 height 5
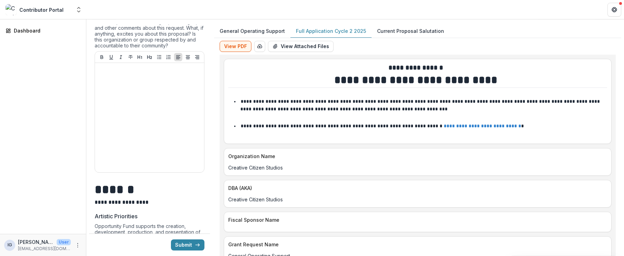
scroll to position [0, 0]
click at [301, 49] on button "View Attached Files" at bounding box center [301, 46] width 66 height 11
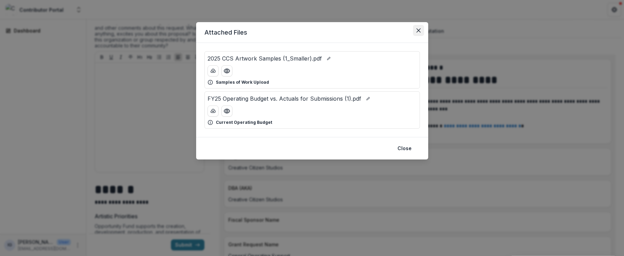
click at [419, 28] on button "Close" at bounding box center [418, 30] width 11 height 11
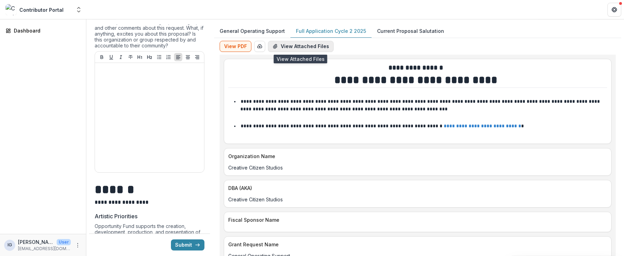
click at [295, 46] on button "View Attached Files" at bounding box center [301, 46] width 66 height 11
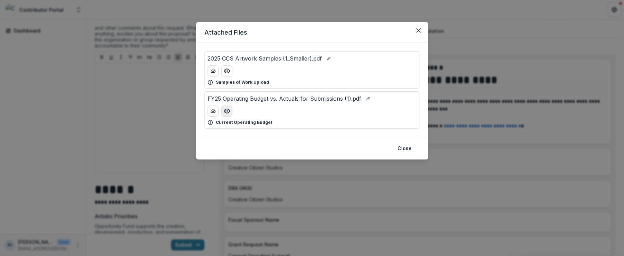
click at [229, 113] on icon "Preview FY25 Operating Budget vs. Actuals for Submissions (1).pdf" at bounding box center [226, 110] width 7 height 7
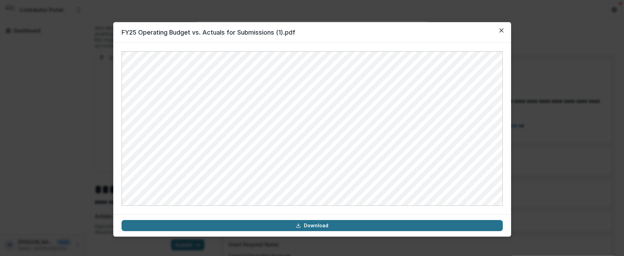
click at [304, 226] on link "Download" at bounding box center [312, 225] width 381 height 11
click at [305, 225] on link "Download" at bounding box center [312, 225] width 381 height 11
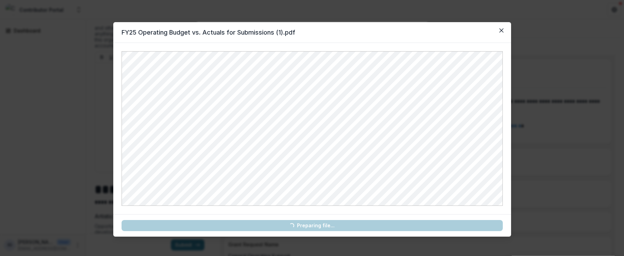
click at [305, 225] on link "Loading... Preparing file..." at bounding box center [312, 225] width 381 height 11
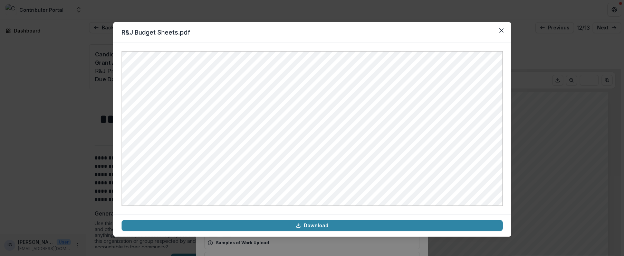
scroll to position [34, 0]
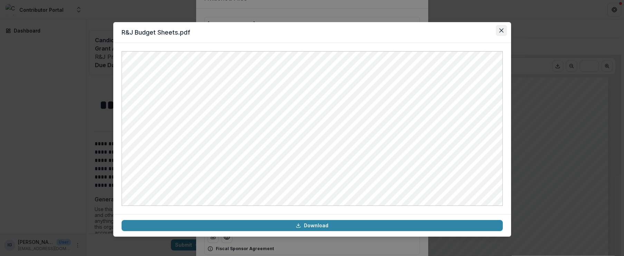
click at [502, 30] on icon "Close" at bounding box center [501, 30] width 4 height 4
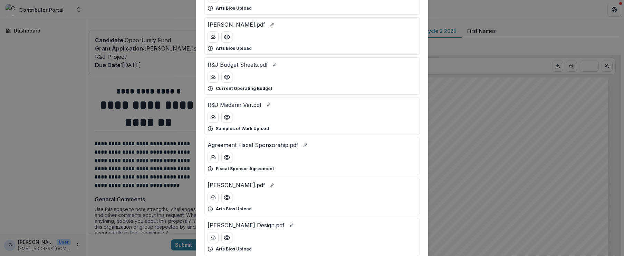
scroll to position [0, 0]
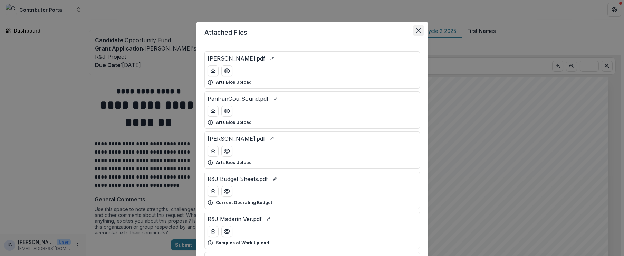
click at [418, 30] on icon "Close" at bounding box center [418, 30] width 4 height 4
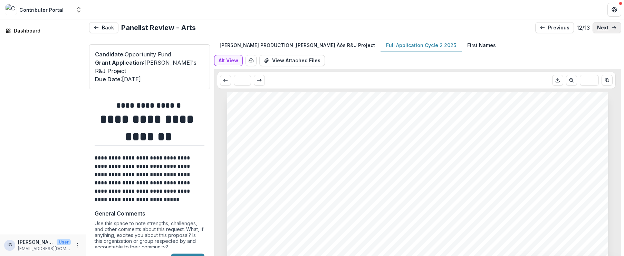
click at [603, 28] on p "next" at bounding box center [602, 28] width 11 height 6
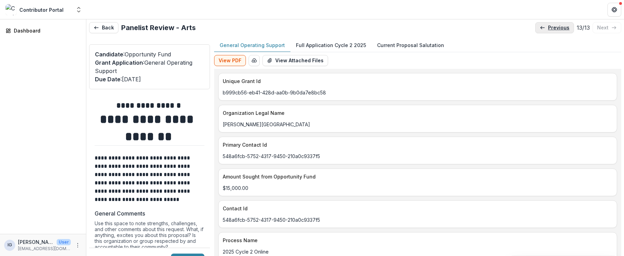
click at [548, 30] on p "previous" at bounding box center [558, 28] width 21 height 6
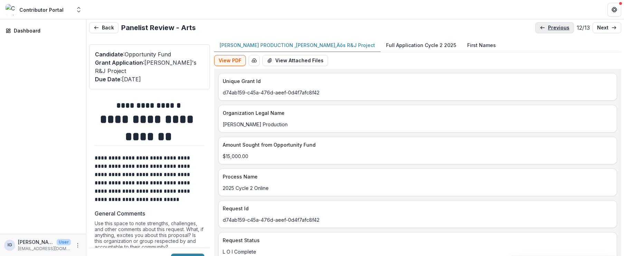
click at [548, 30] on p "previous" at bounding box center [558, 28] width 21 height 6
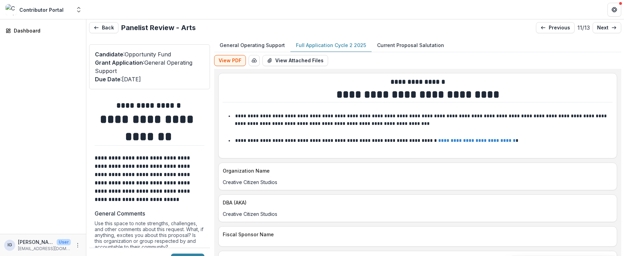
click at [335, 45] on p "Full Application Cycle 2 2025" at bounding box center [331, 44] width 70 height 7
click at [242, 58] on button "View PDF" at bounding box center [230, 60] width 32 height 11
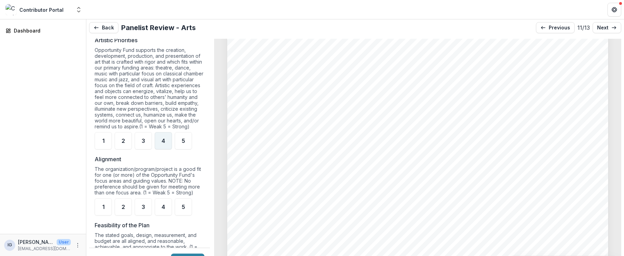
scroll to position [377, 0]
click at [143, 143] on span "3" at bounding box center [143, 140] width 3 height 6
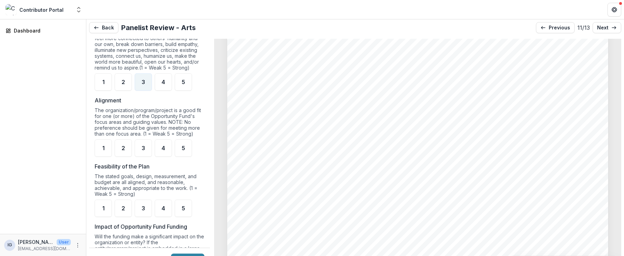
scroll to position [437, 0]
click at [143, 150] on span "3" at bounding box center [143, 147] width 3 height 6
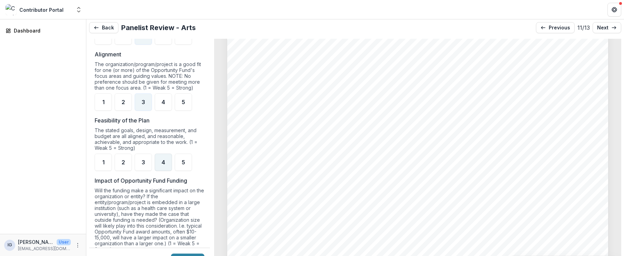
scroll to position [483, 0]
click at [167, 165] on div "4" at bounding box center [163, 160] width 17 height 17
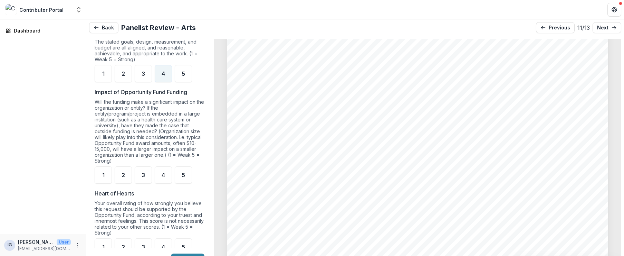
scroll to position [573, 0]
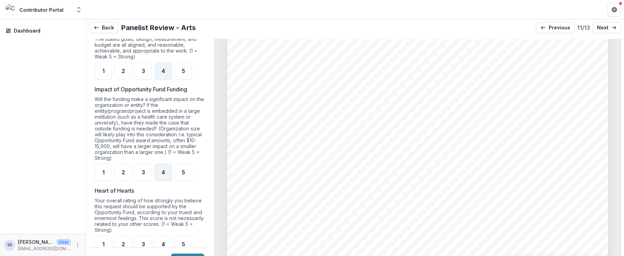
click at [162, 175] on span "4" at bounding box center [163, 172] width 3 height 6
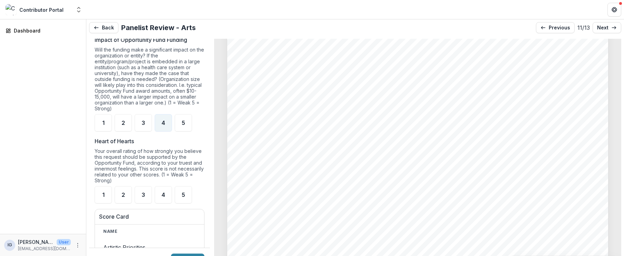
scroll to position [624, 0]
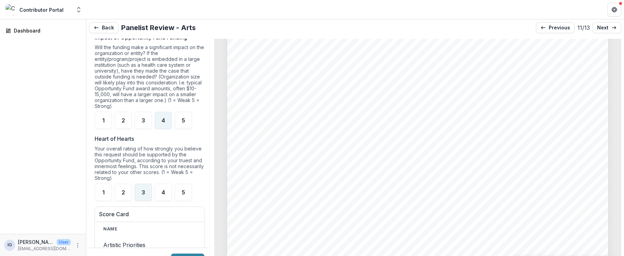
drag, startPoint x: 143, startPoint y: 195, endPoint x: 148, endPoint y: 193, distance: 4.8
click at [143, 195] on span "3" at bounding box center [143, 192] width 3 height 6
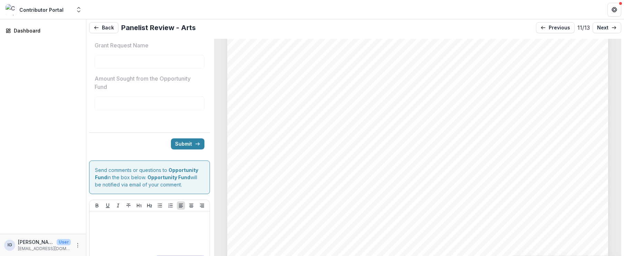
scroll to position [1182, 0]
click at [188, 147] on button "Submit" at bounding box center [187, 141] width 33 height 11
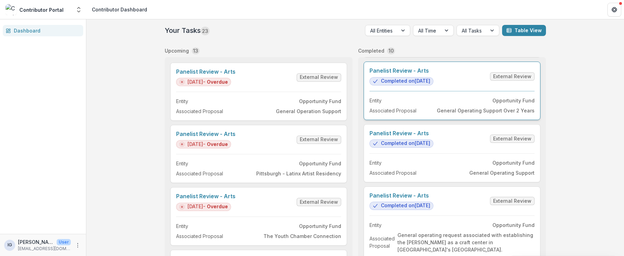
click at [433, 74] on link "Panelist Review - Arts" at bounding box center [402, 70] width 64 height 7
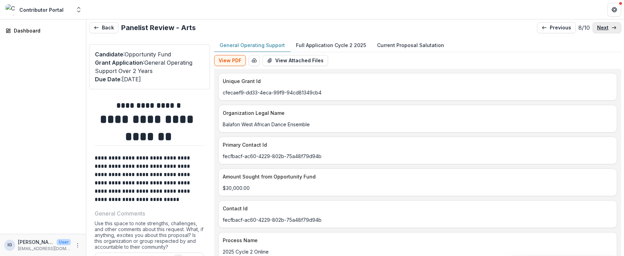
click at [600, 28] on p "next" at bounding box center [602, 28] width 11 height 6
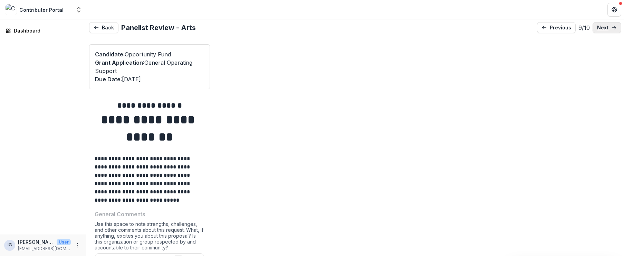
type input "*******"
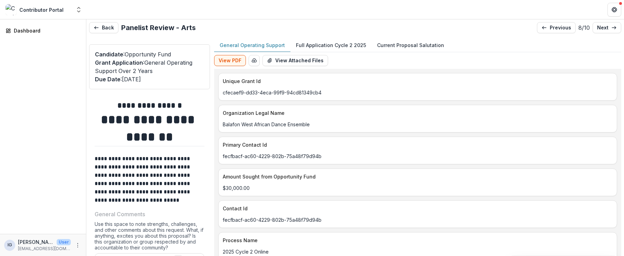
type input "*******"
